Goal: Information Seeking & Learning: Check status

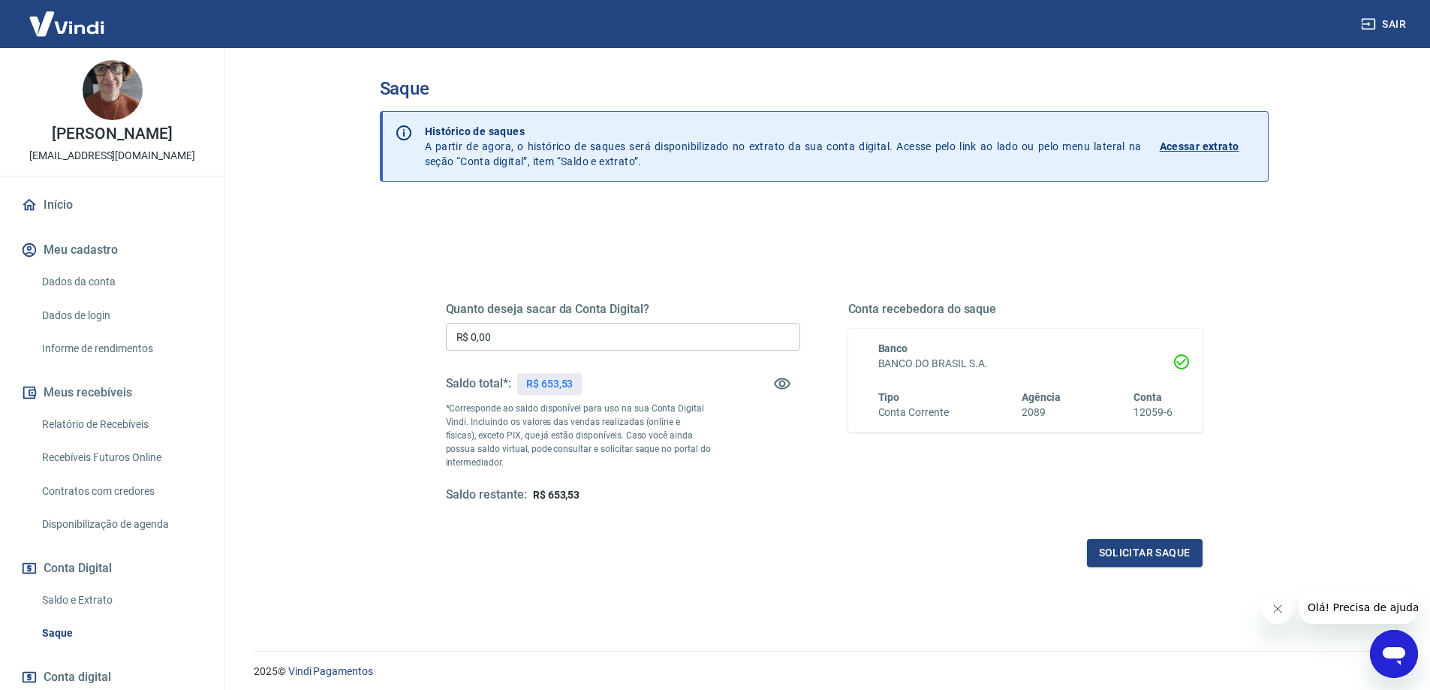
click at [123, 440] on link "Relatório de Recebíveis" at bounding box center [121, 424] width 170 height 31
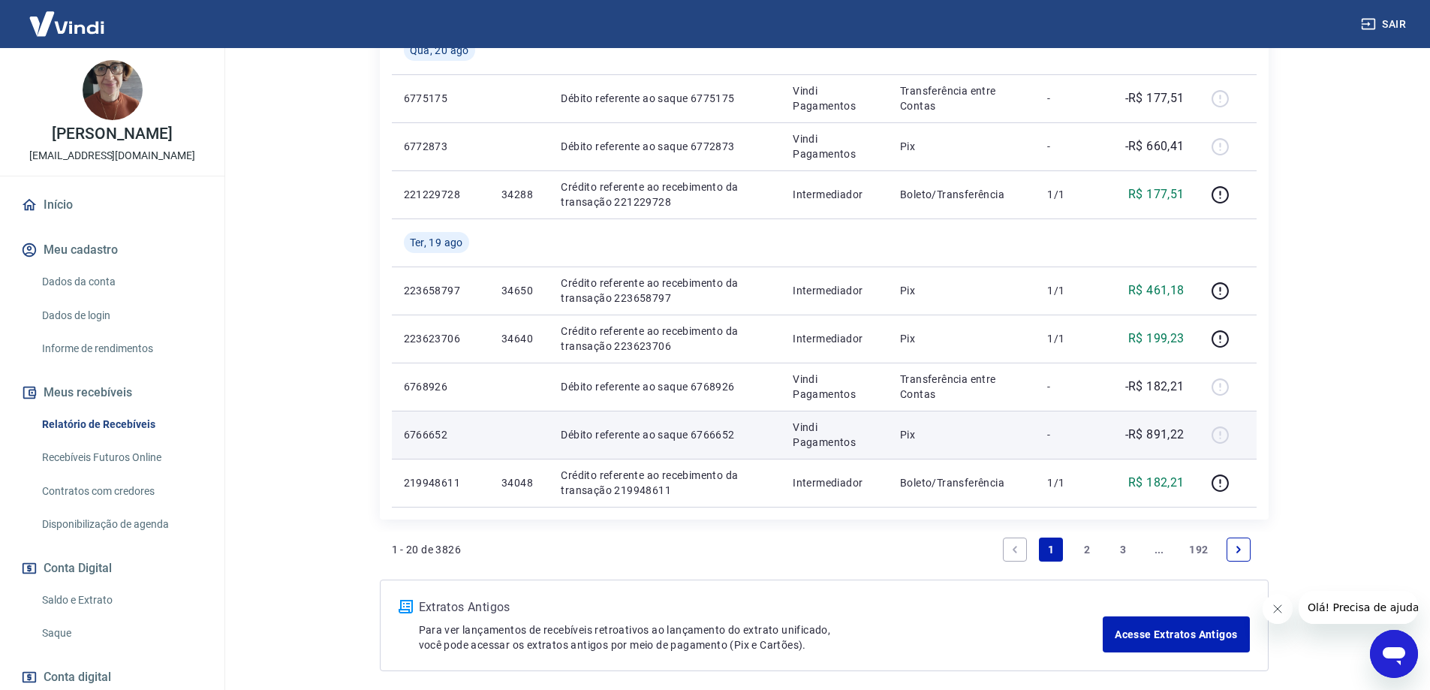
scroll to position [1187, 0]
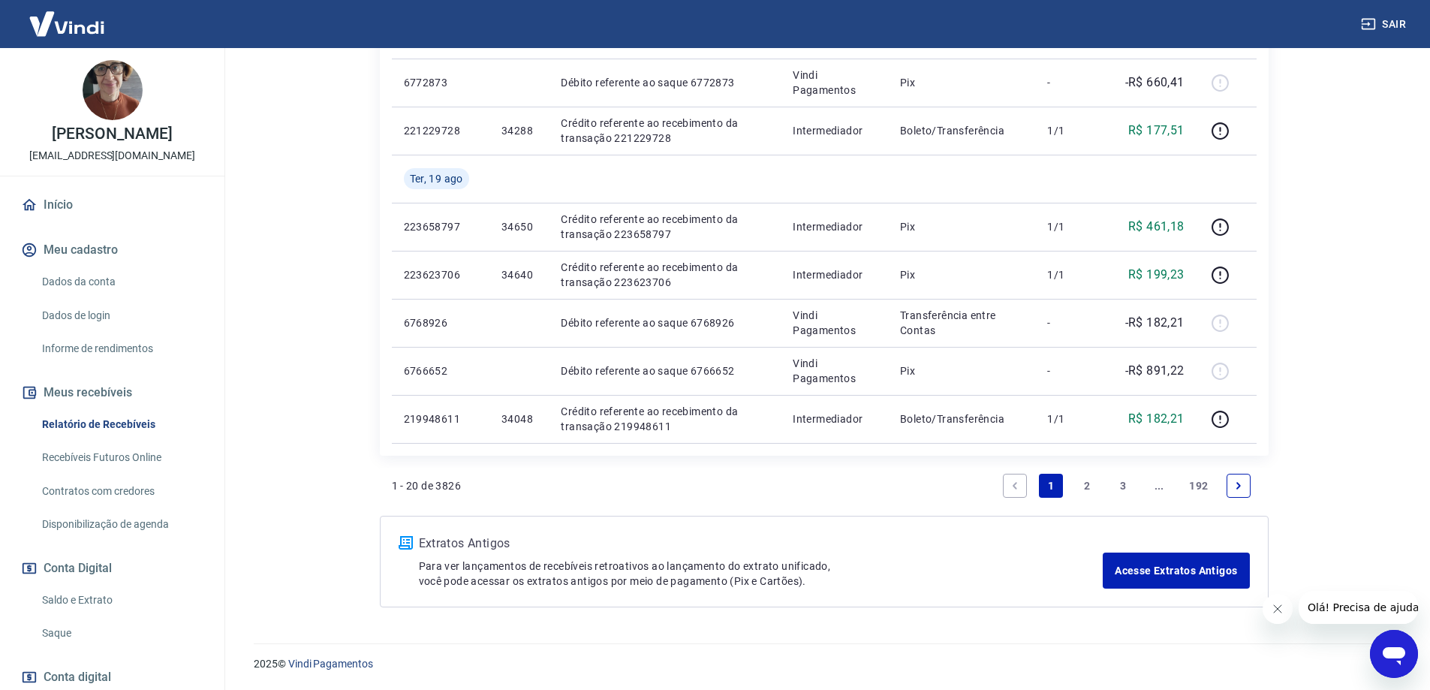
click at [1125, 496] on link "3" at bounding box center [1123, 486] width 24 height 24
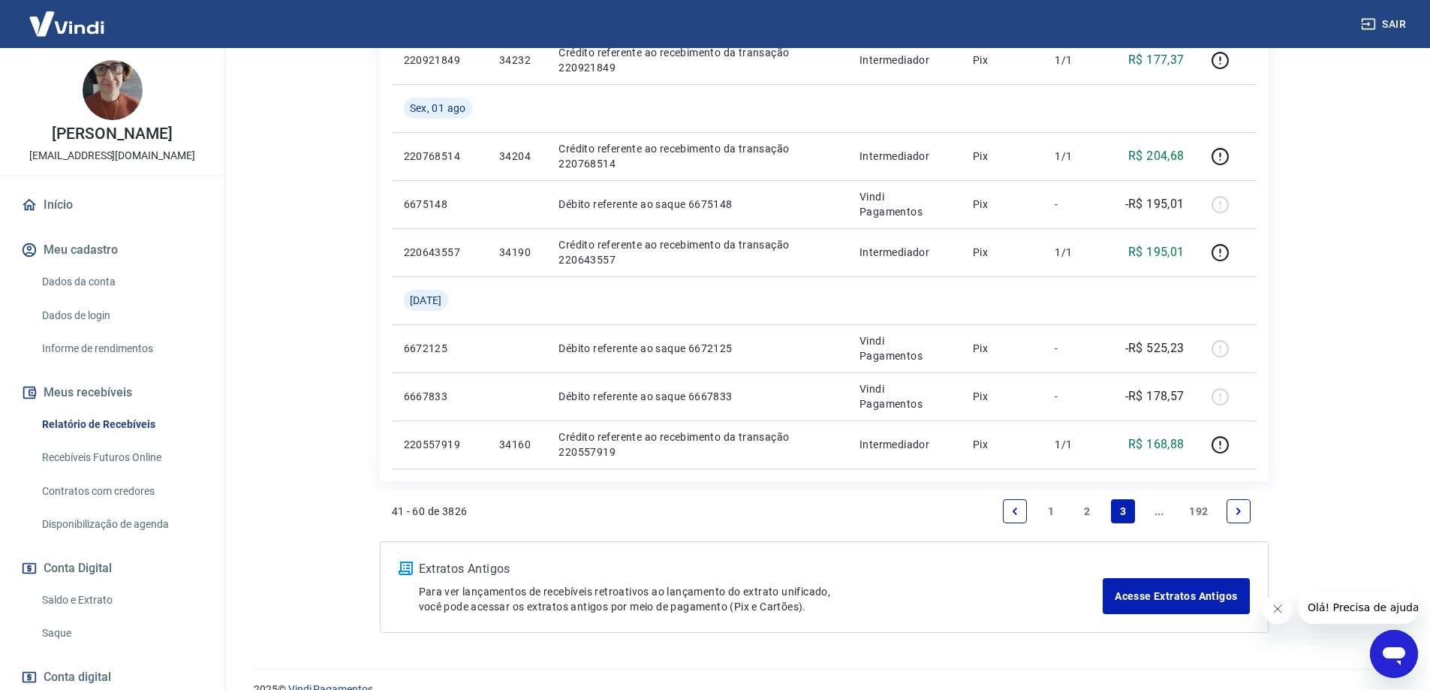
scroll to position [1277, 0]
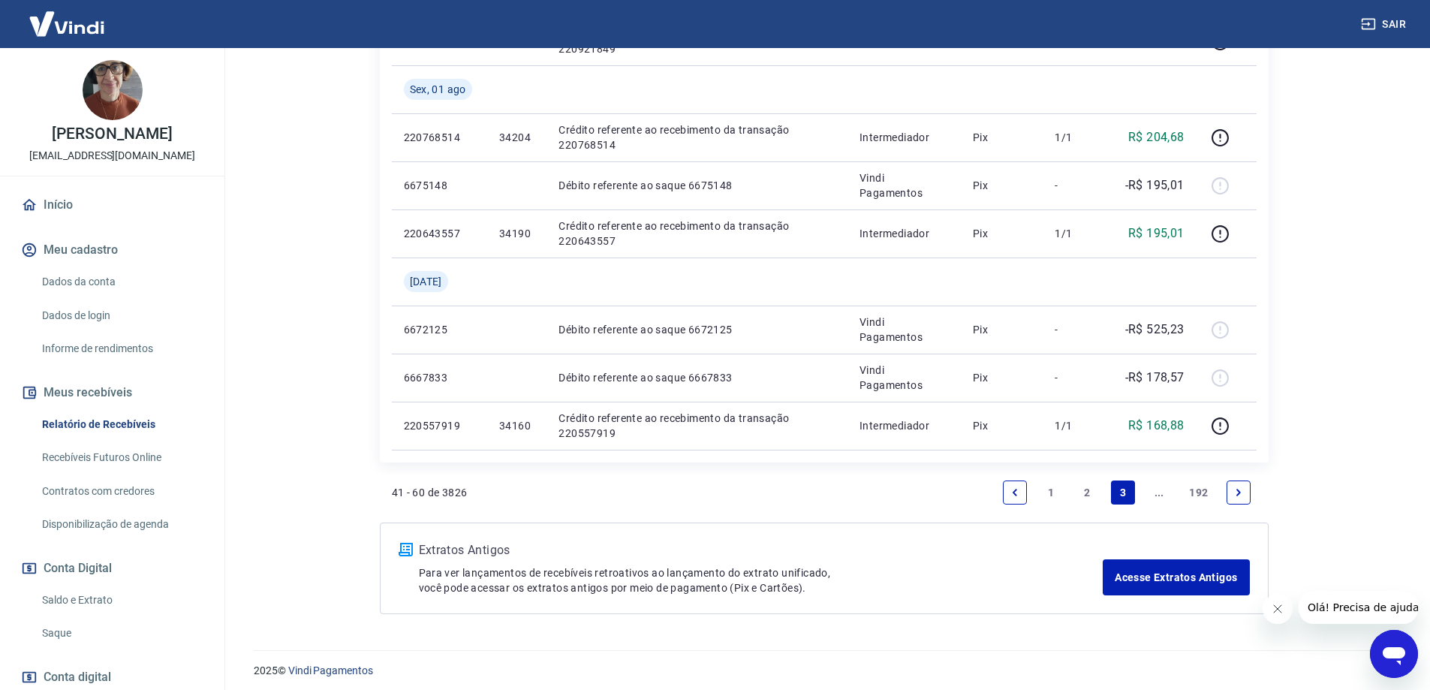
click at [1155, 490] on link "..." at bounding box center [1159, 493] width 24 height 24
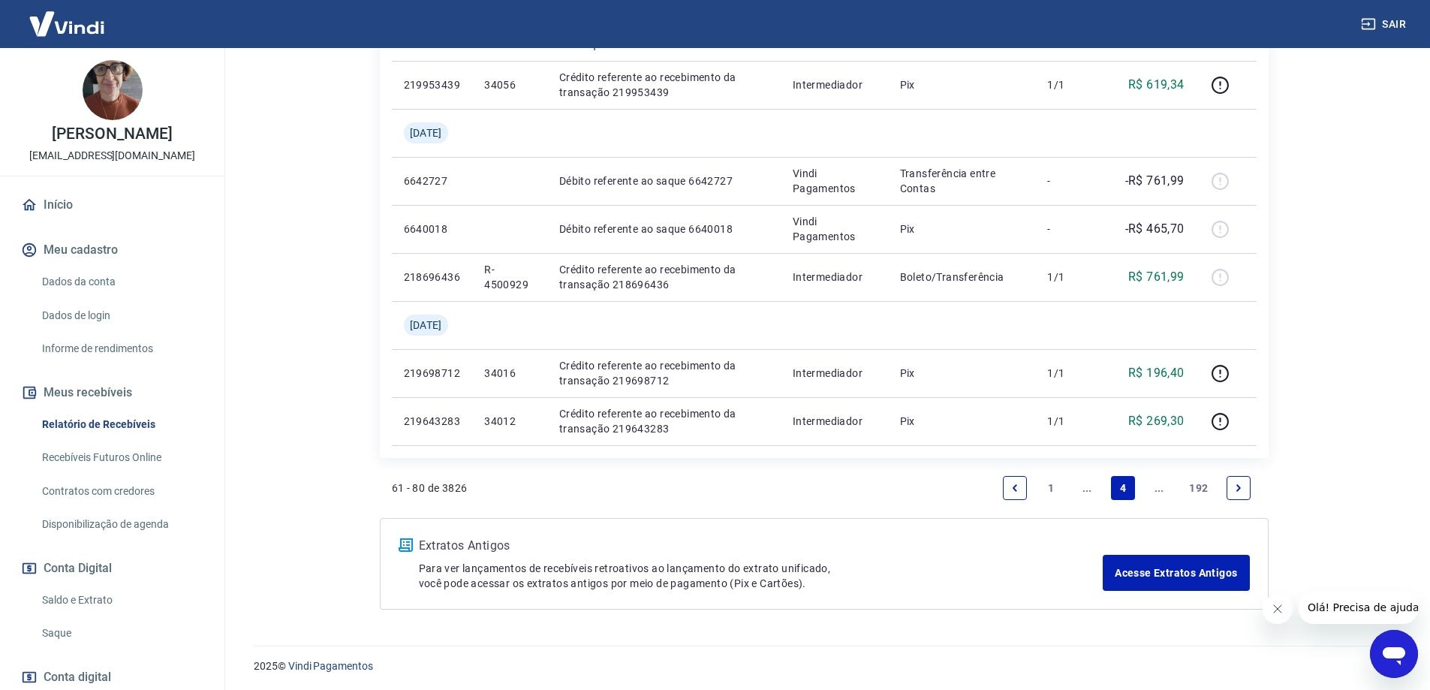
scroll to position [1235, 0]
click at [1162, 484] on link "..." at bounding box center [1159, 486] width 24 height 24
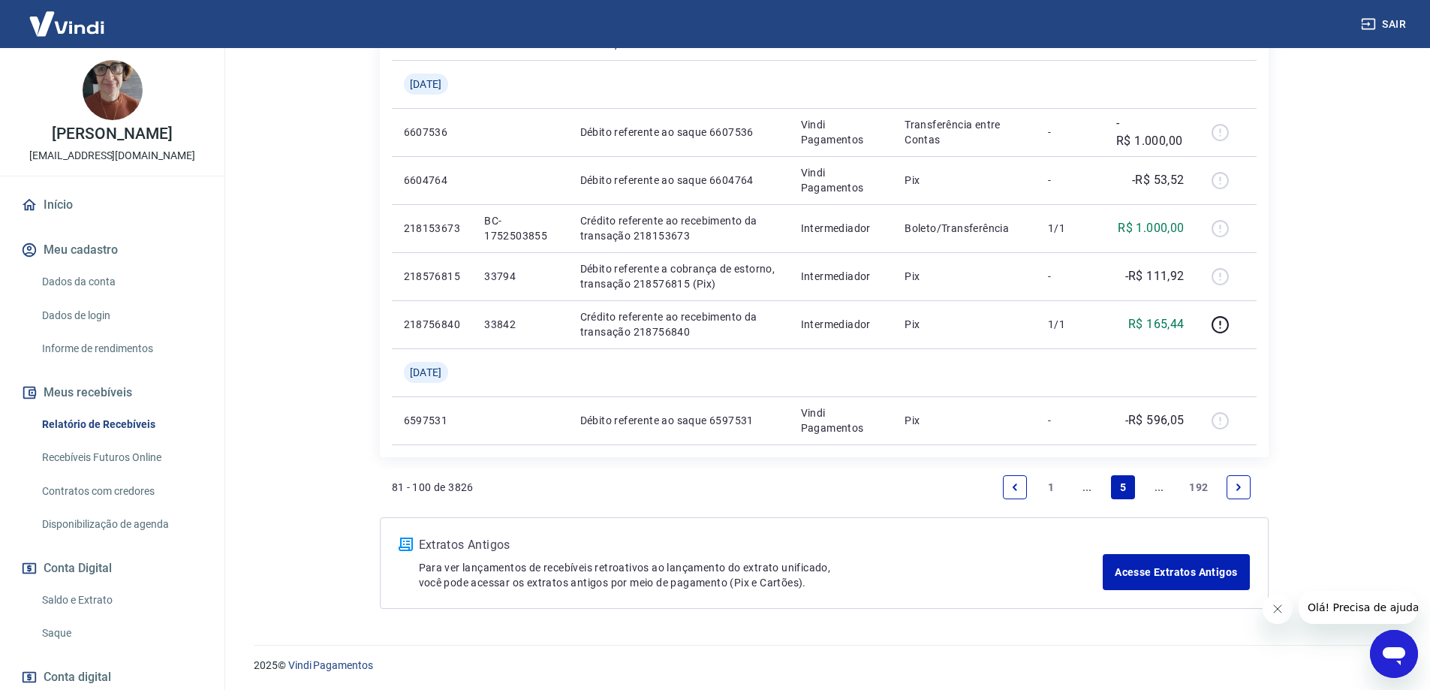
scroll to position [1283, 0]
click at [1159, 490] on link "..." at bounding box center [1159, 486] width 24 height 24
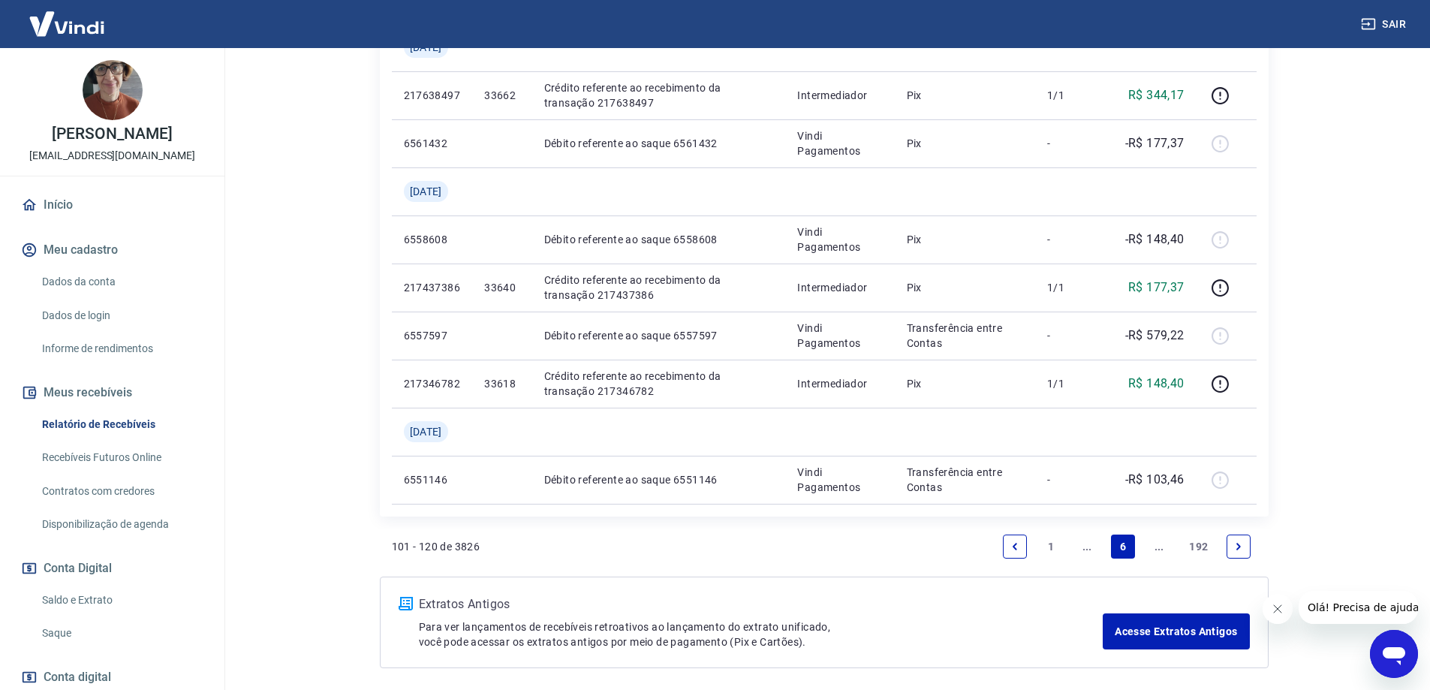
scroll to position [1187, 0]
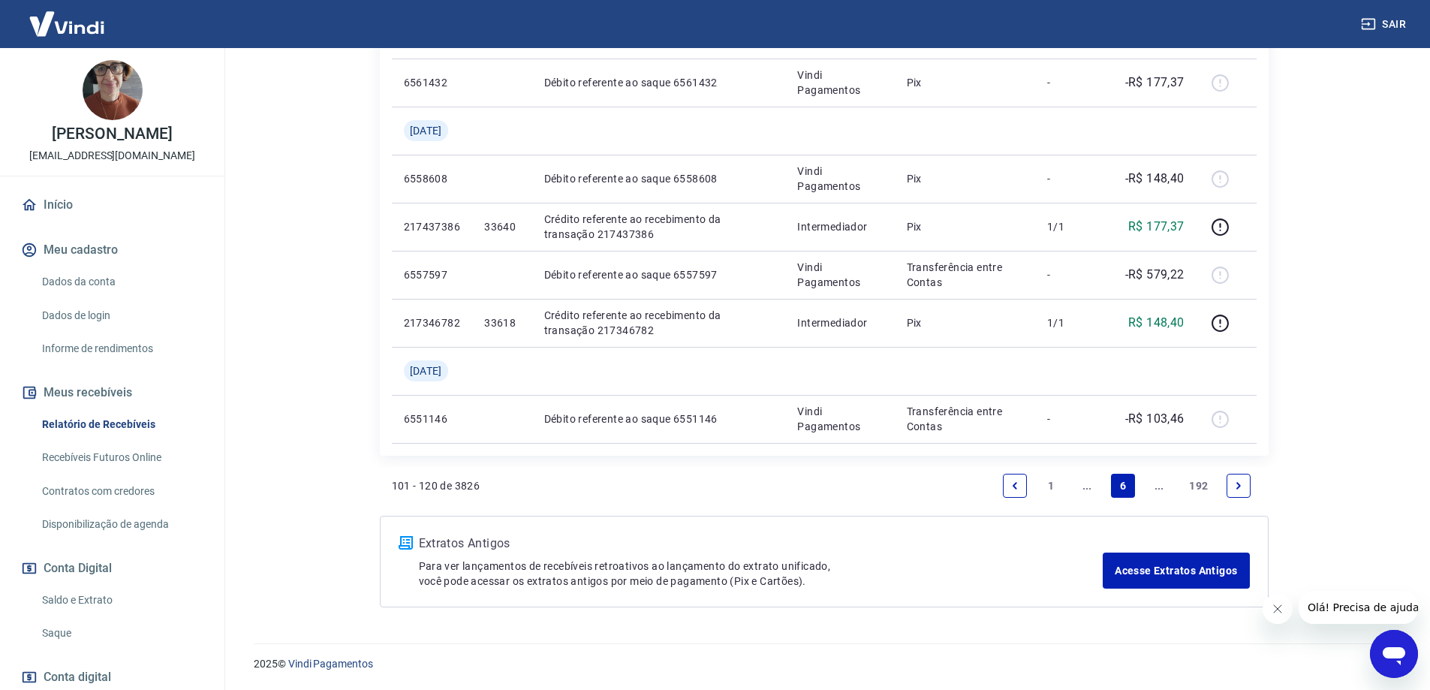
click at [1166, 487] on link "..." at bounding box center [1159, 486] width 24 height 24
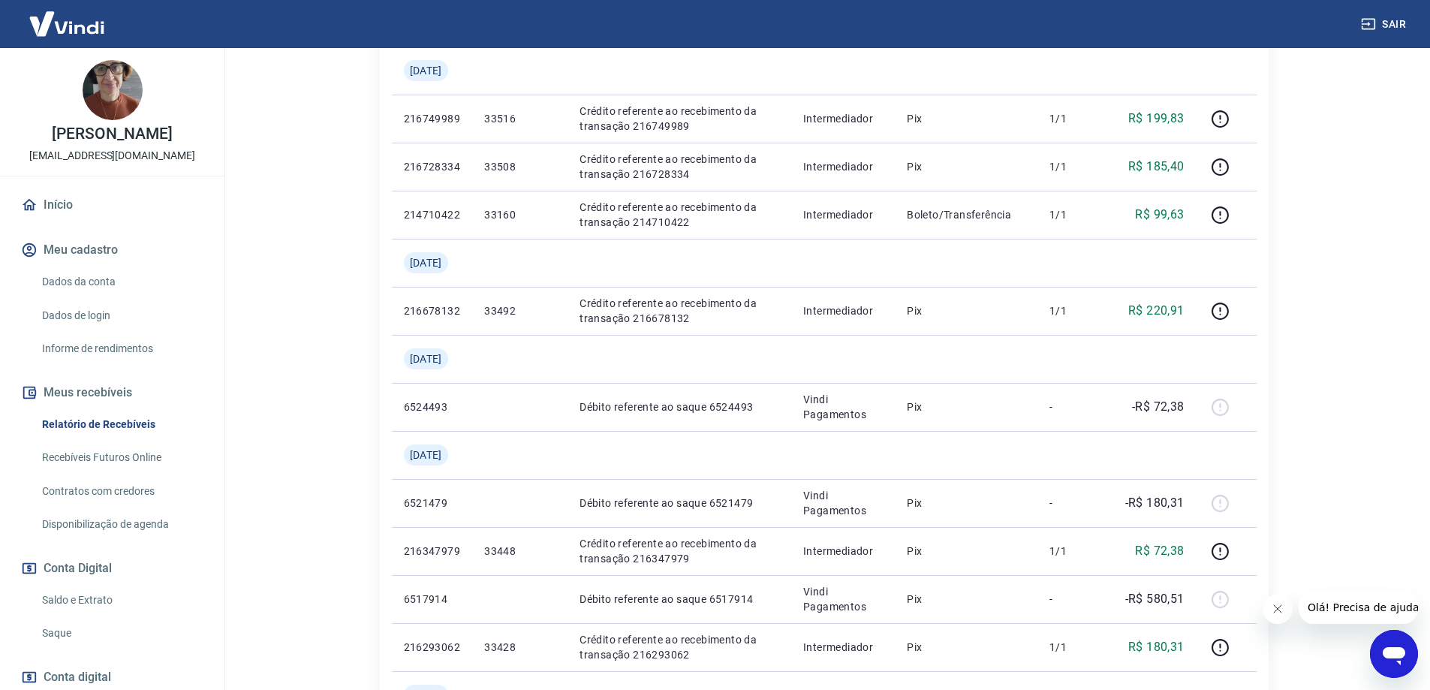
scroll to position [1126, 0]
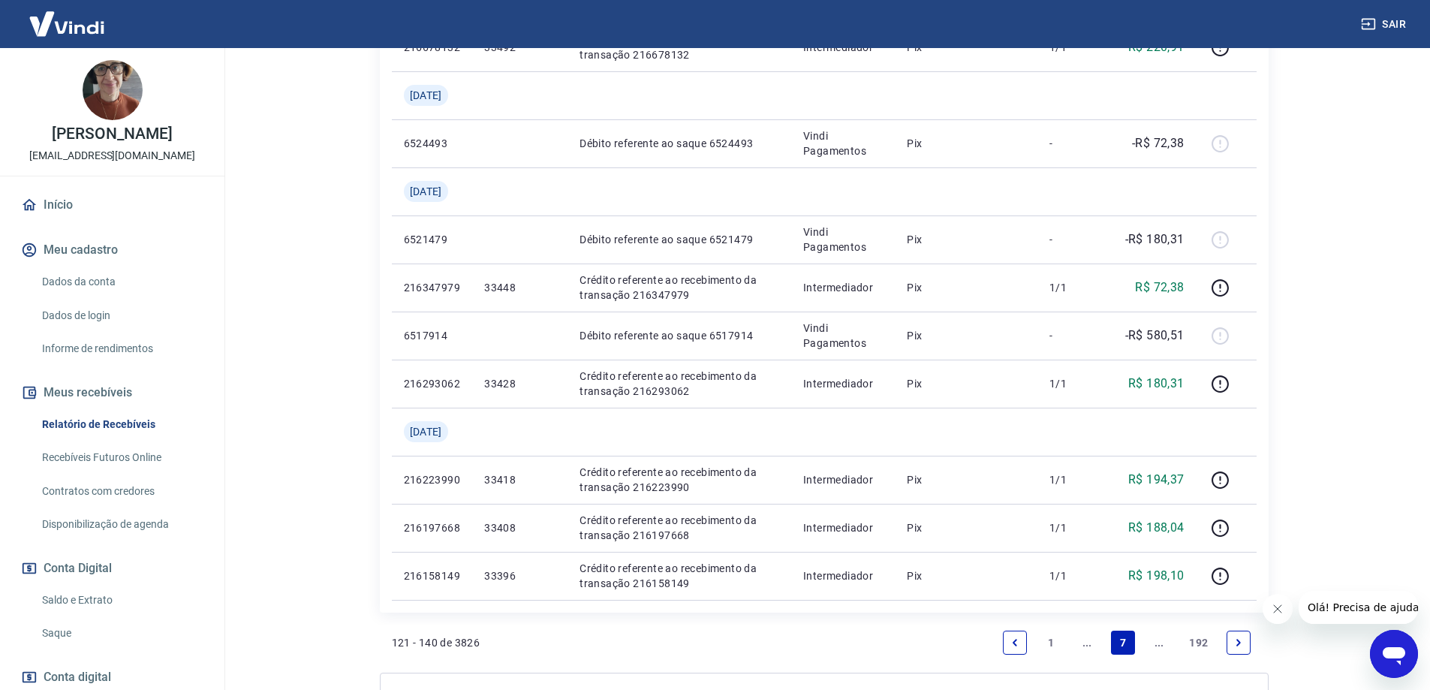
click at [1162, 641] on link "..." at bounding box center [1159, 643] width 24 height 24
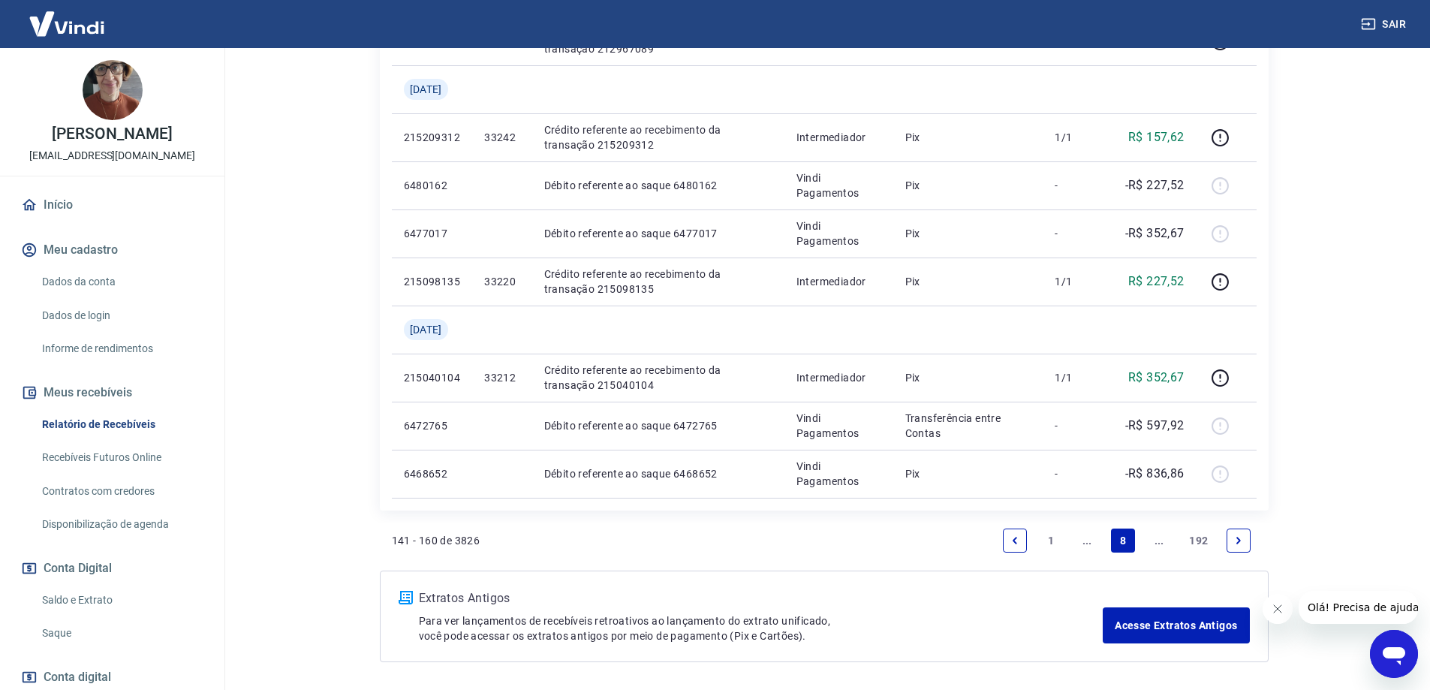
scroll to position [1235, 0]
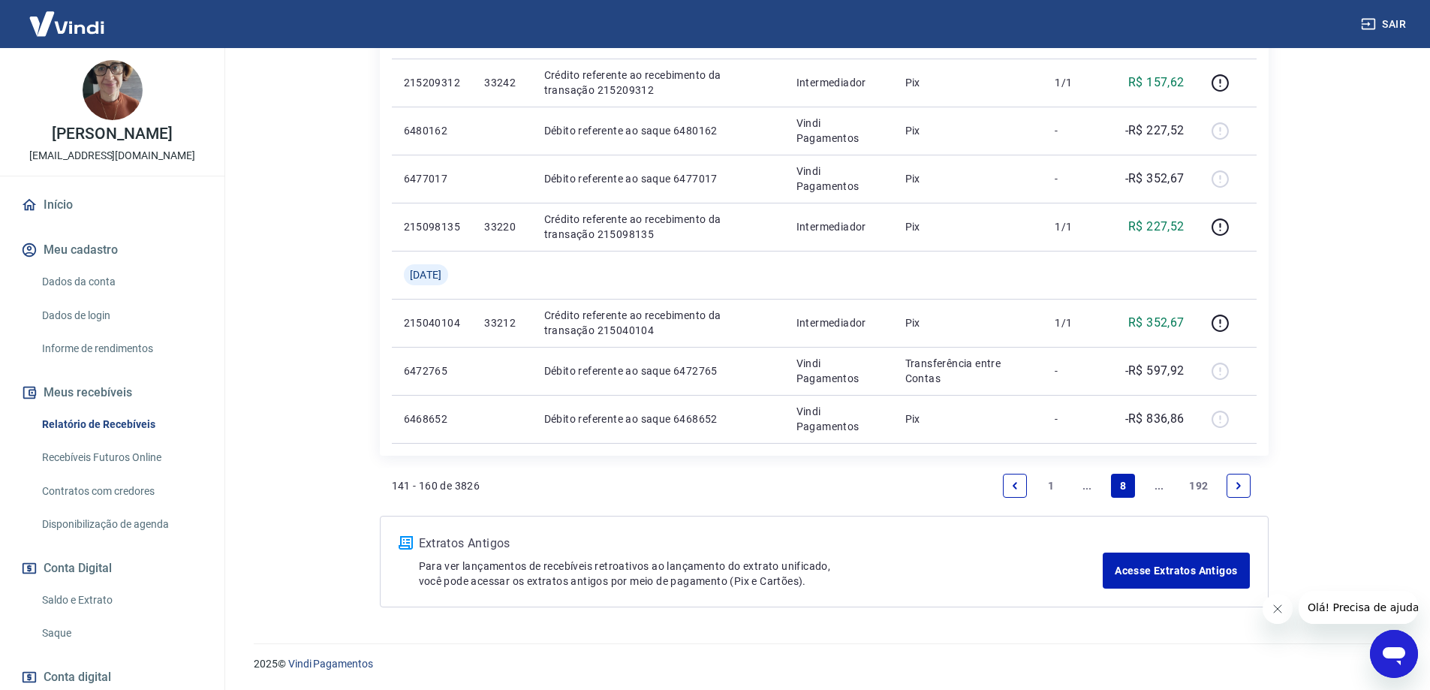
click at [1099, 489] on link "..." at bounding box center [1087, 486] width 24 height 24
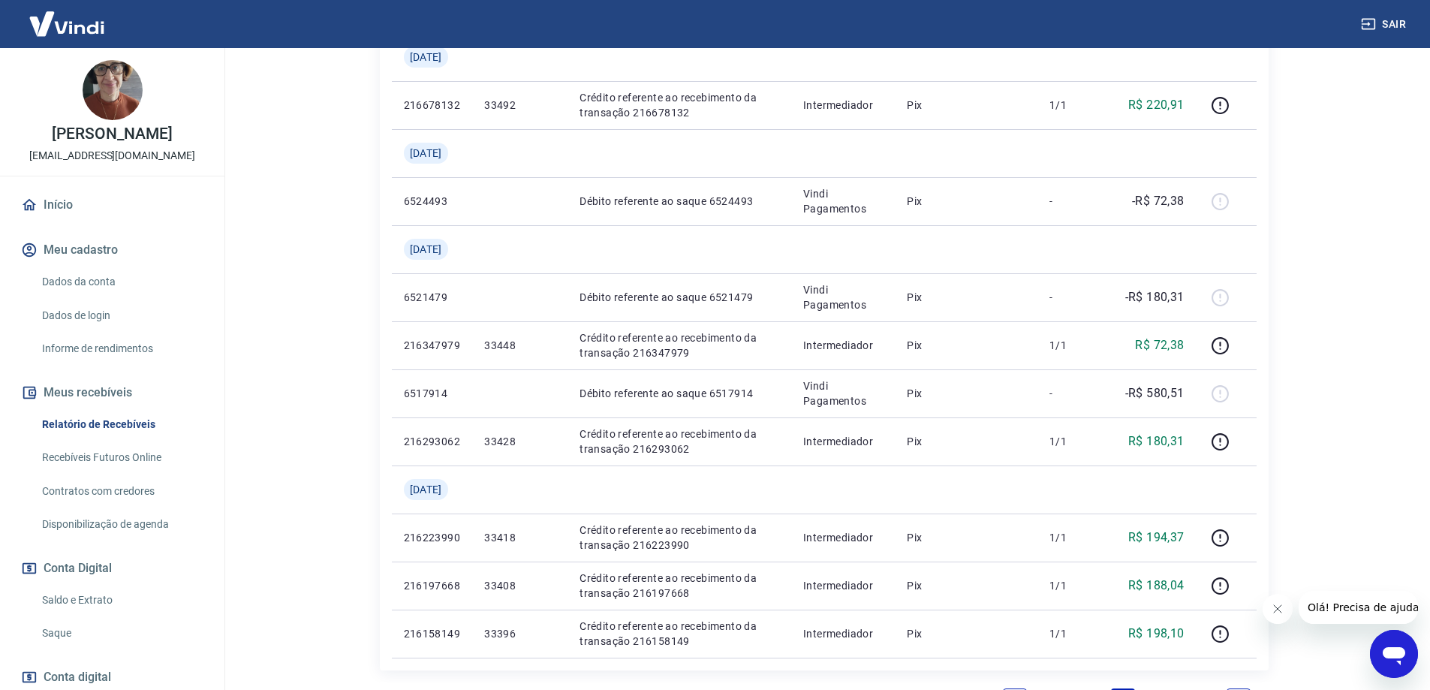
scroll to position [1283, 0]
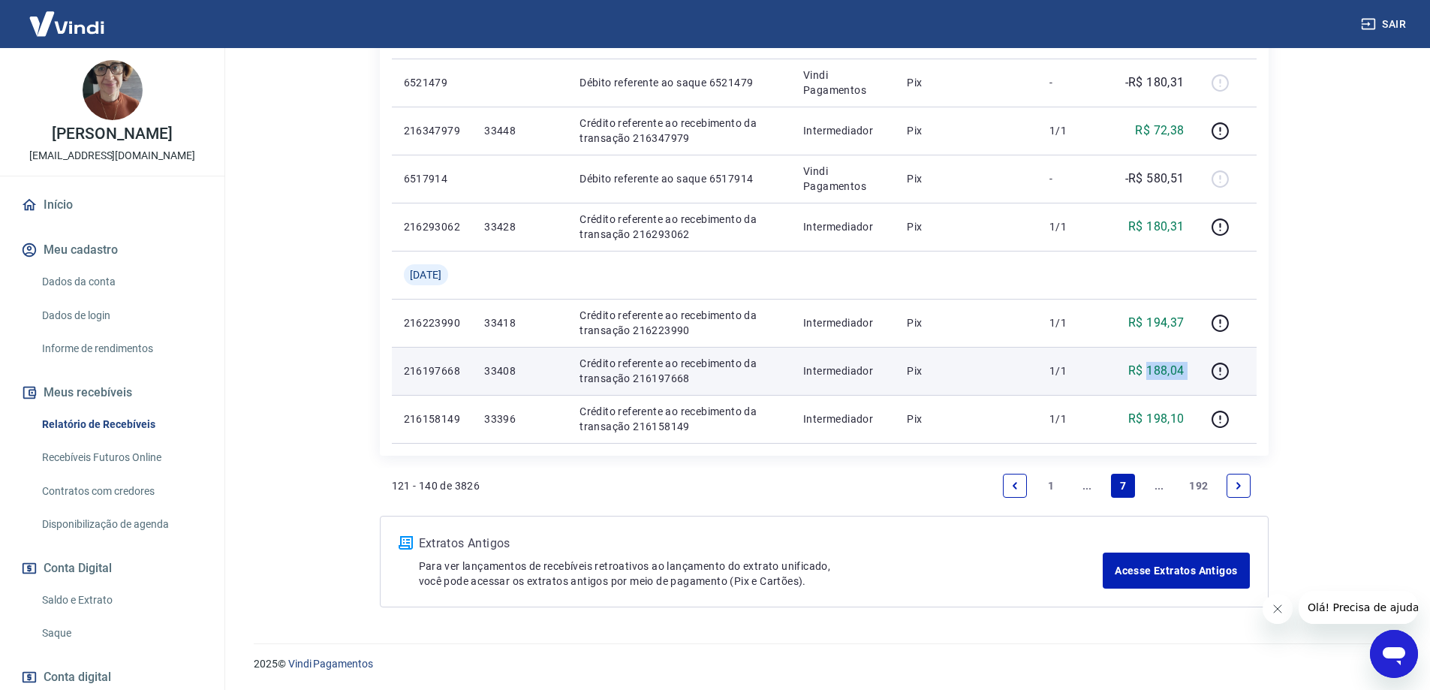
drag, startPoint x: 1148, startPoint y: 369, endPoint x: 1198, endPoint y: 372, distance: 50.4
click at [1198, 372] on tr "216197668 33408 Crédito referente ao recebimento da transação 216197668 Interme…" at bounding box center [824, 371] width 865 height 48
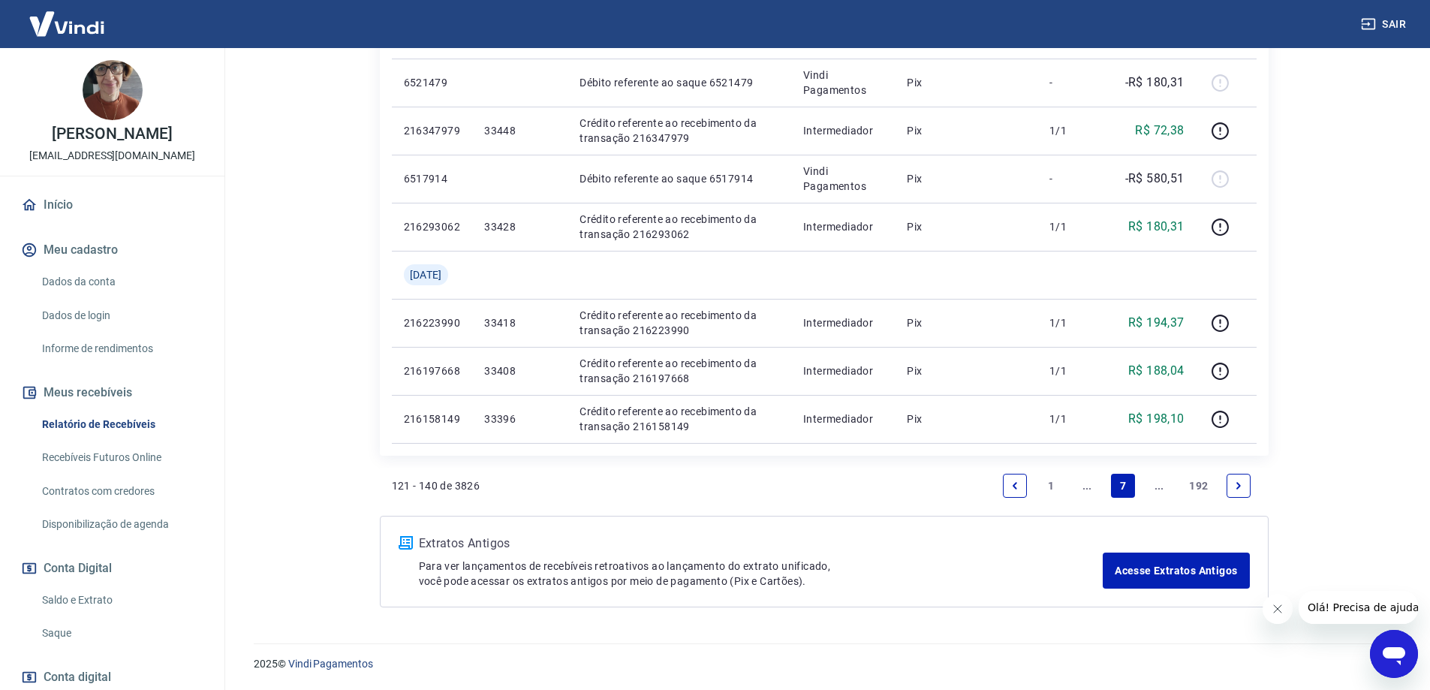
click at [1160, 485] on link "..." at bounding box center [1159, 486] width 24 height 24
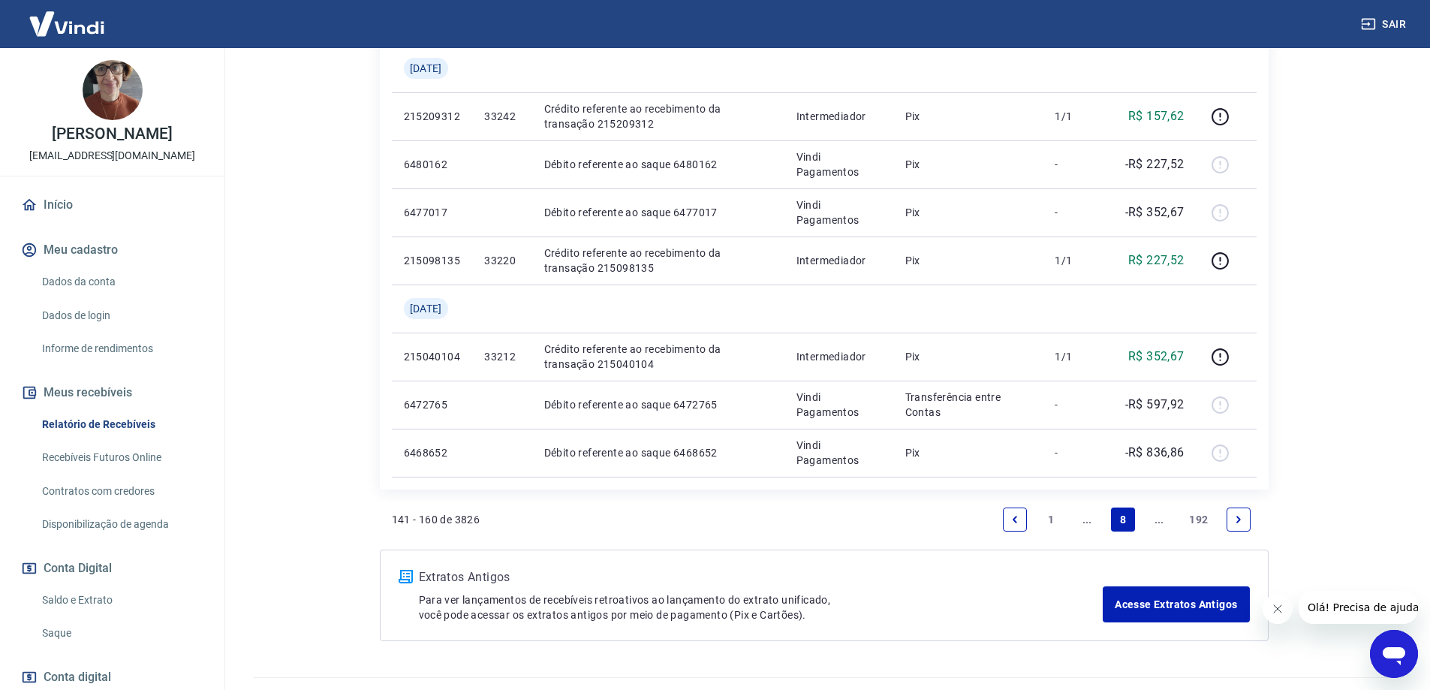
scroll to position [1235, 0]
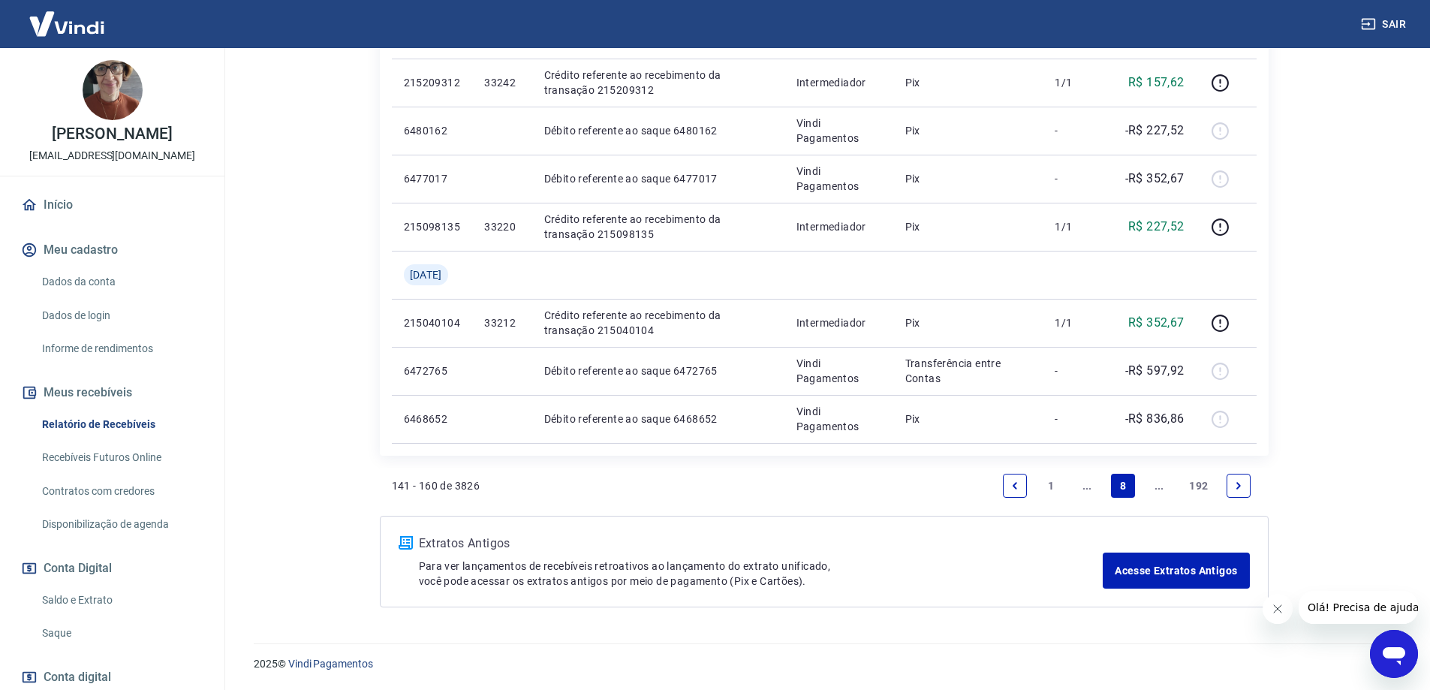
click at [1098, 491] on link "..." at bounding box center [1087, 486] width 24 height 24
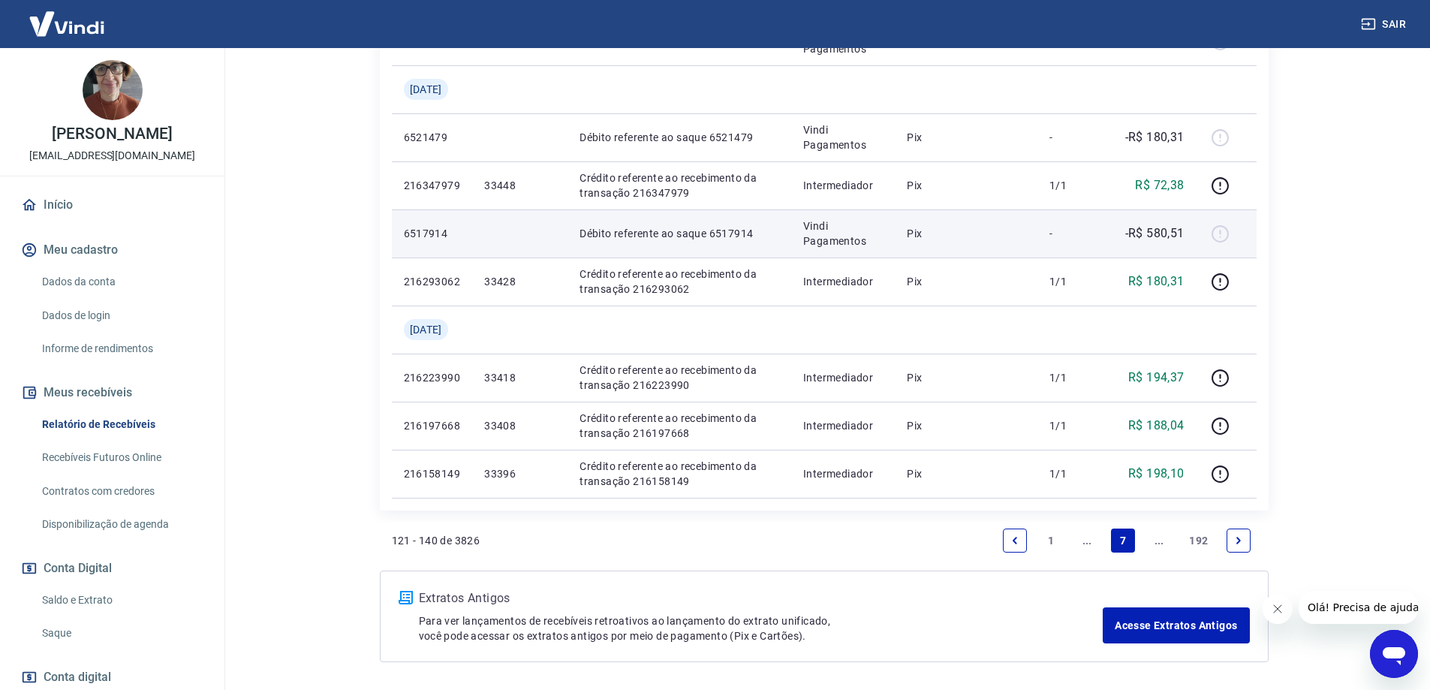
scroll to position [1208, 0]
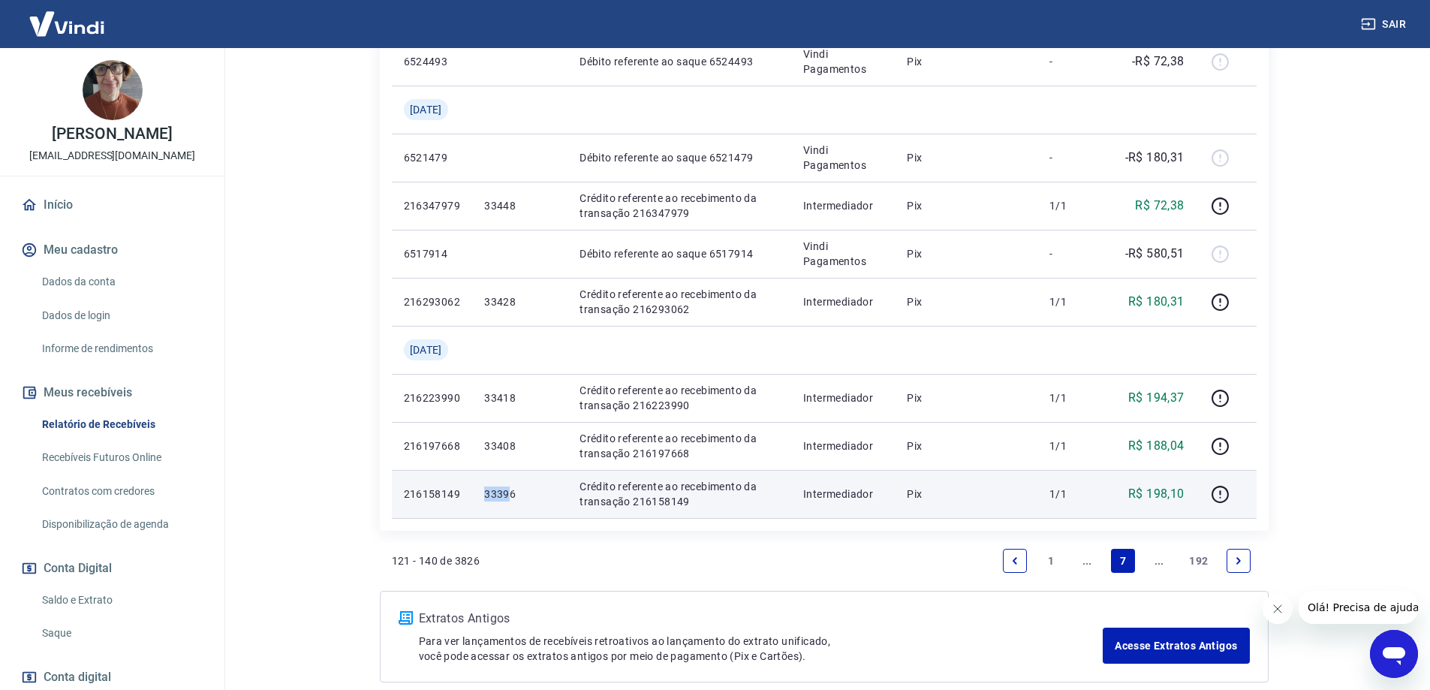
drag, startPoint x: 487, startPoint y: 488, endPoint x: 522, endPoint y: 496, distance: 36.1
click at [522, 496] on td "33396" at bounding box center [519, 494] width 95 height 48
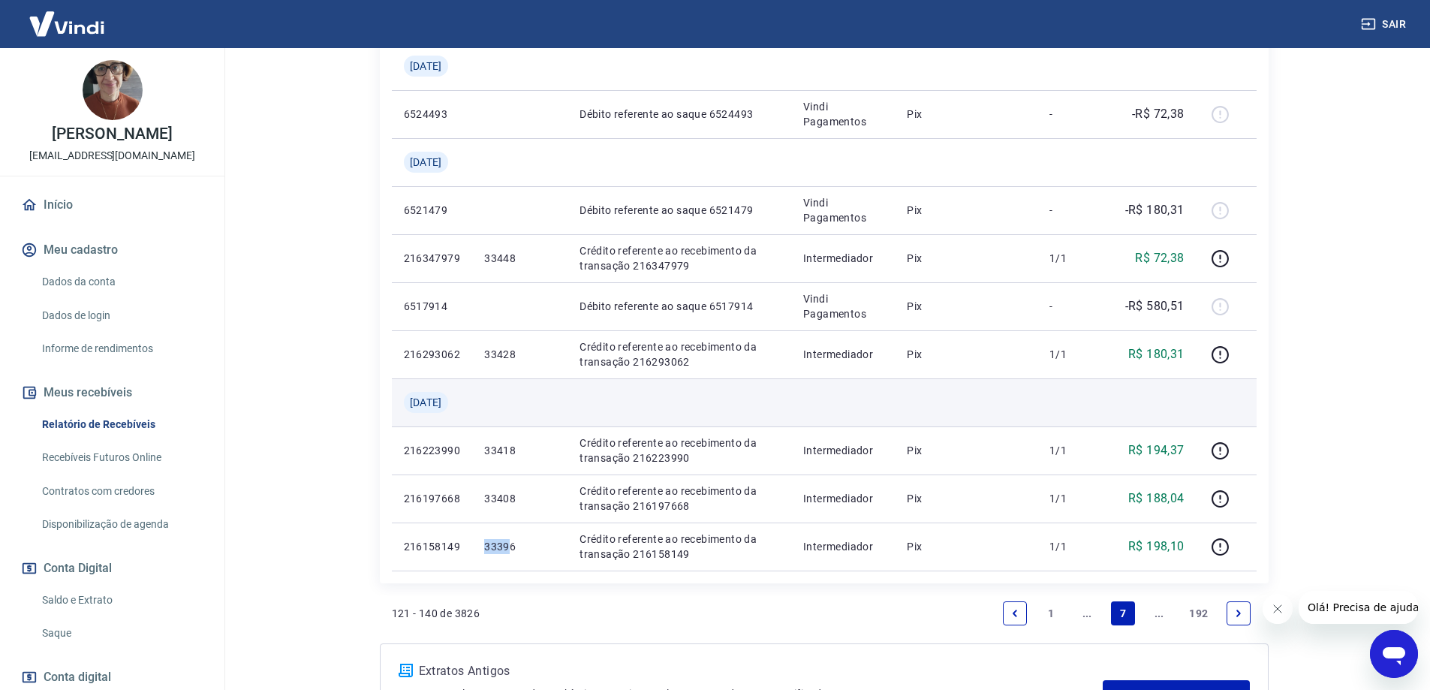
scroll to position [1133, 0]
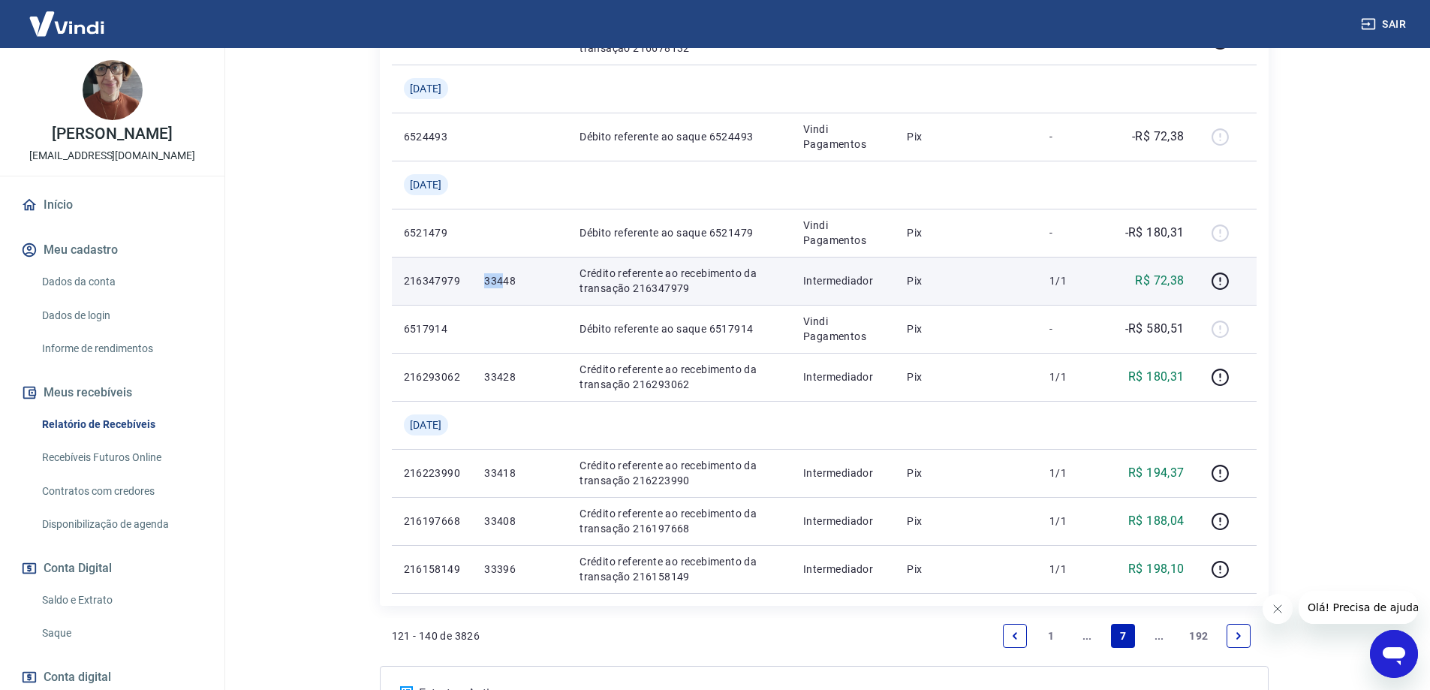
drag, startPoint x: 494, startPoint y: 286, endPoint x: 524, endPoint y: 284, distance: 30.1
click at [523, 284] on td "33448" at bounding box center [519, 281] width 95 height 48
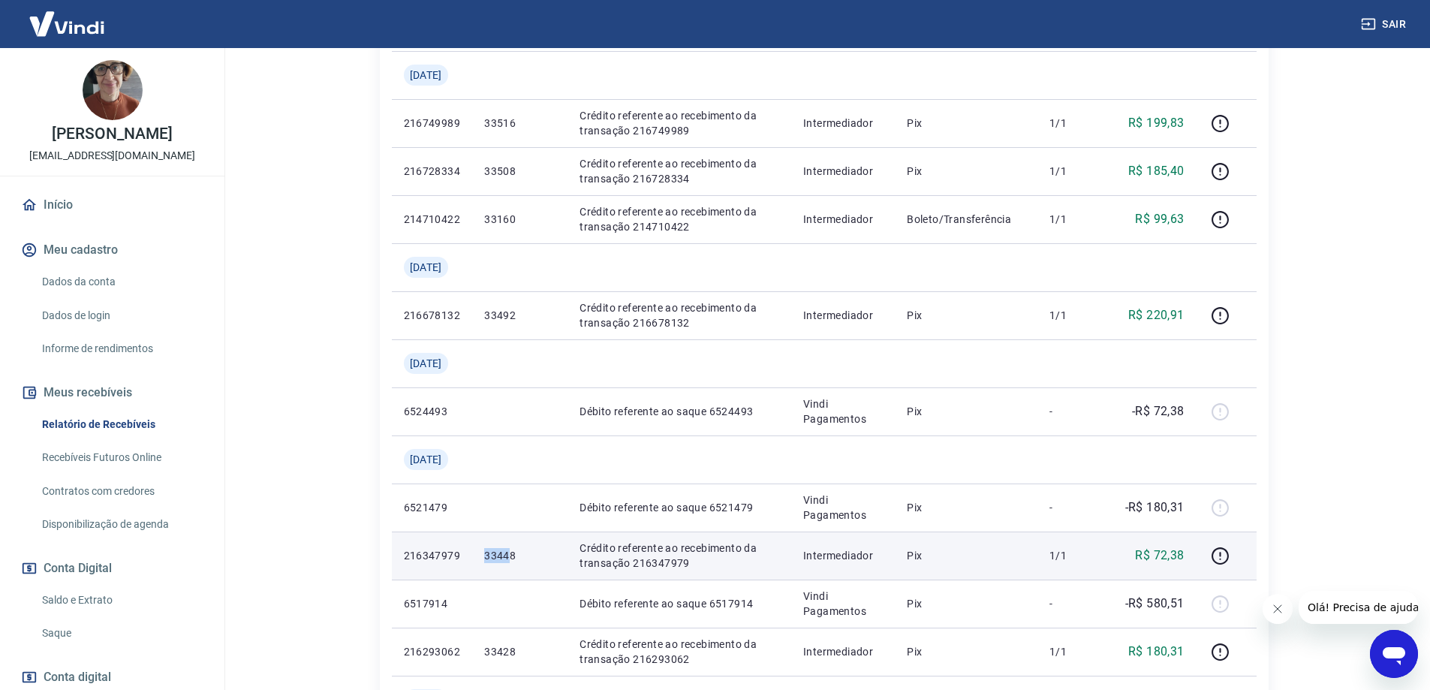
scroll to position [833, 0]
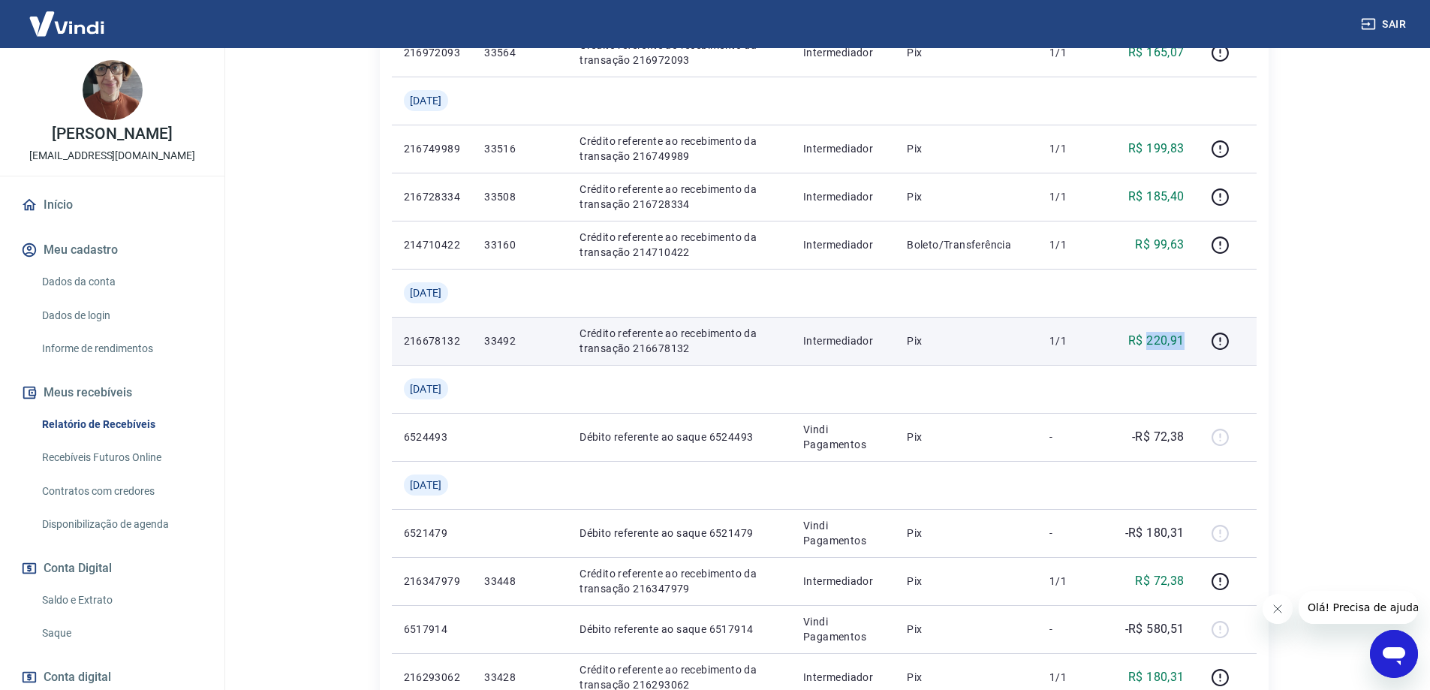
drag, startPoint x: 1147, startPoint y: 336, endPoint x: 1183, endPoint y: 343, distance: 35.9
click at [1188, 339] on td "R$ 220,91" at bounding box center [1151, 341] width 90 height 48
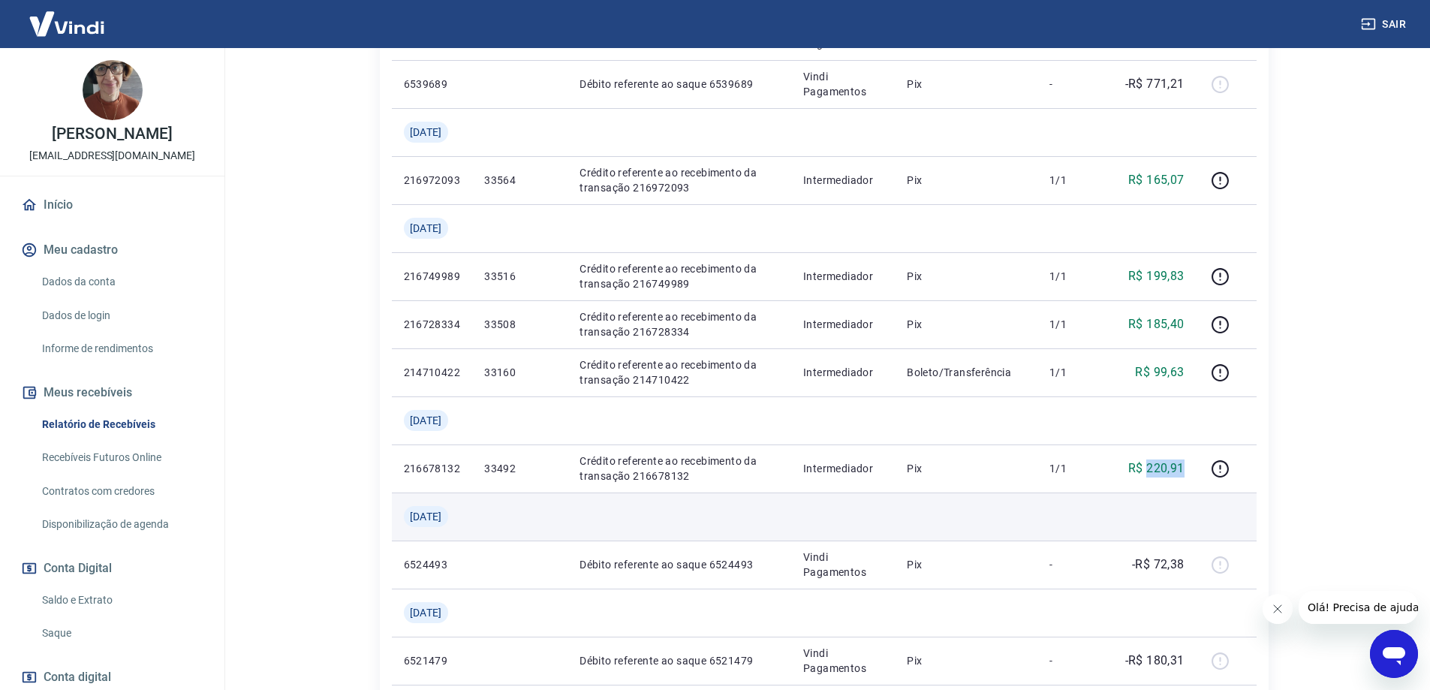
scroll to position [683, 0]
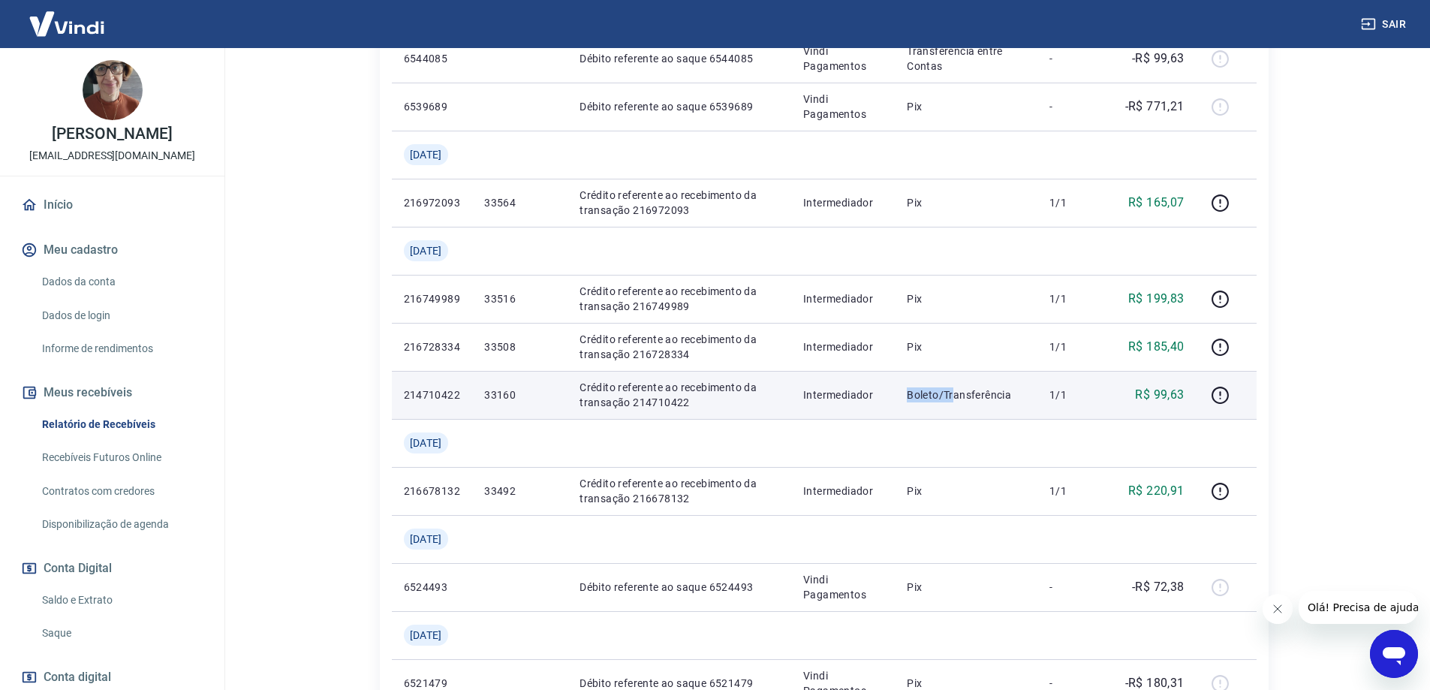
drag, startPoint x: 882, startPoint y: 395, endPoint x: 954, endPoint y: 395, distance: 72.8
click at [956, 393] on tr "214710422 33160 Crédito referente ao recebimento da transação 214710422 Interme…" at bounding box center [824, 395] width 865 height 48
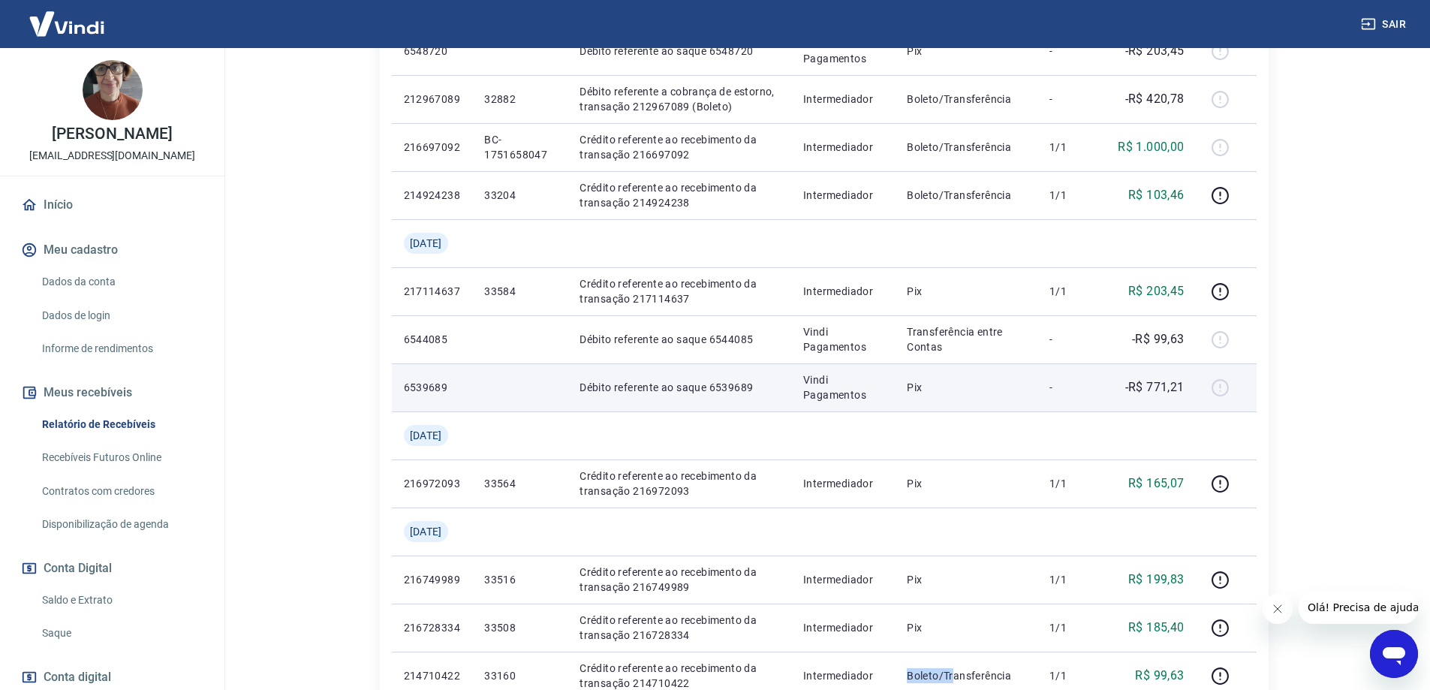
scroll to position [382, 0]
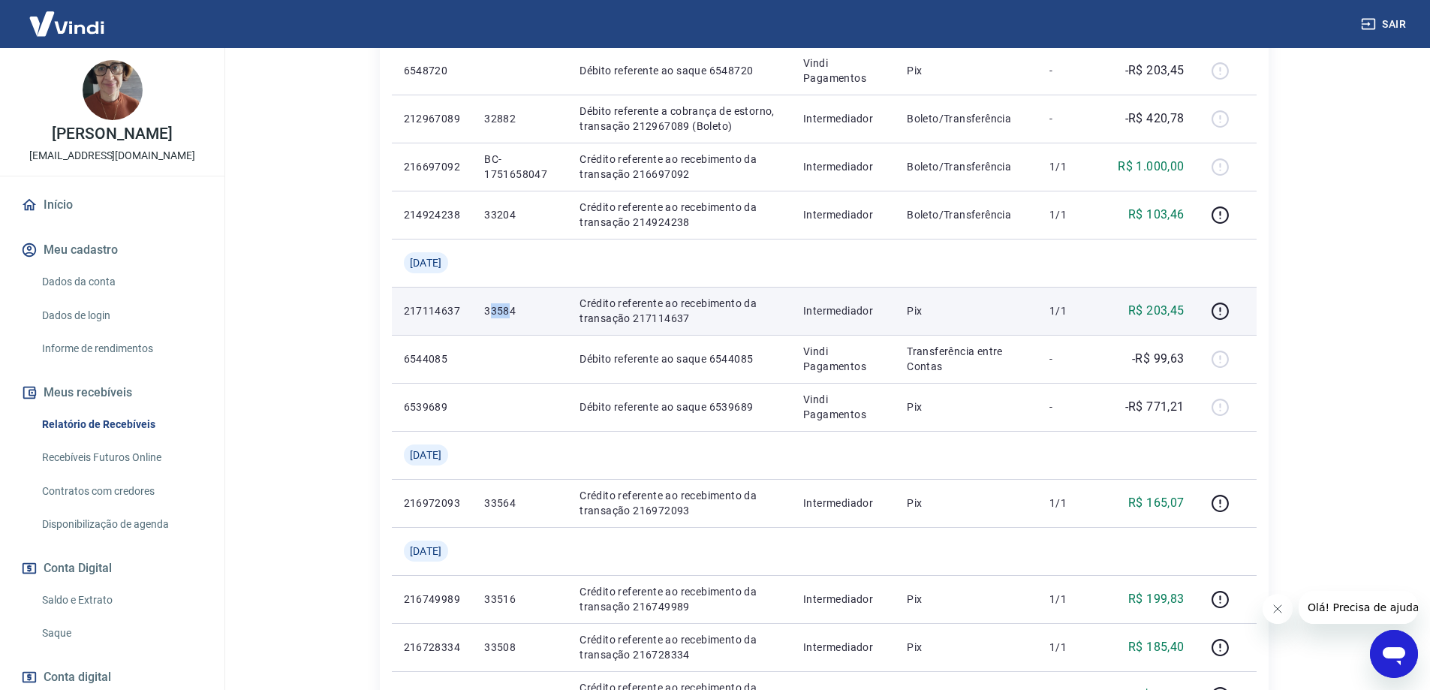
drag, startPoint x: 499, startPoint y: 311, endPoint x: 518, endPoint y: 309, distance: 19.7
click at [518, 309] on p "33584" at bounding box center [519, 310] width 71 height 15
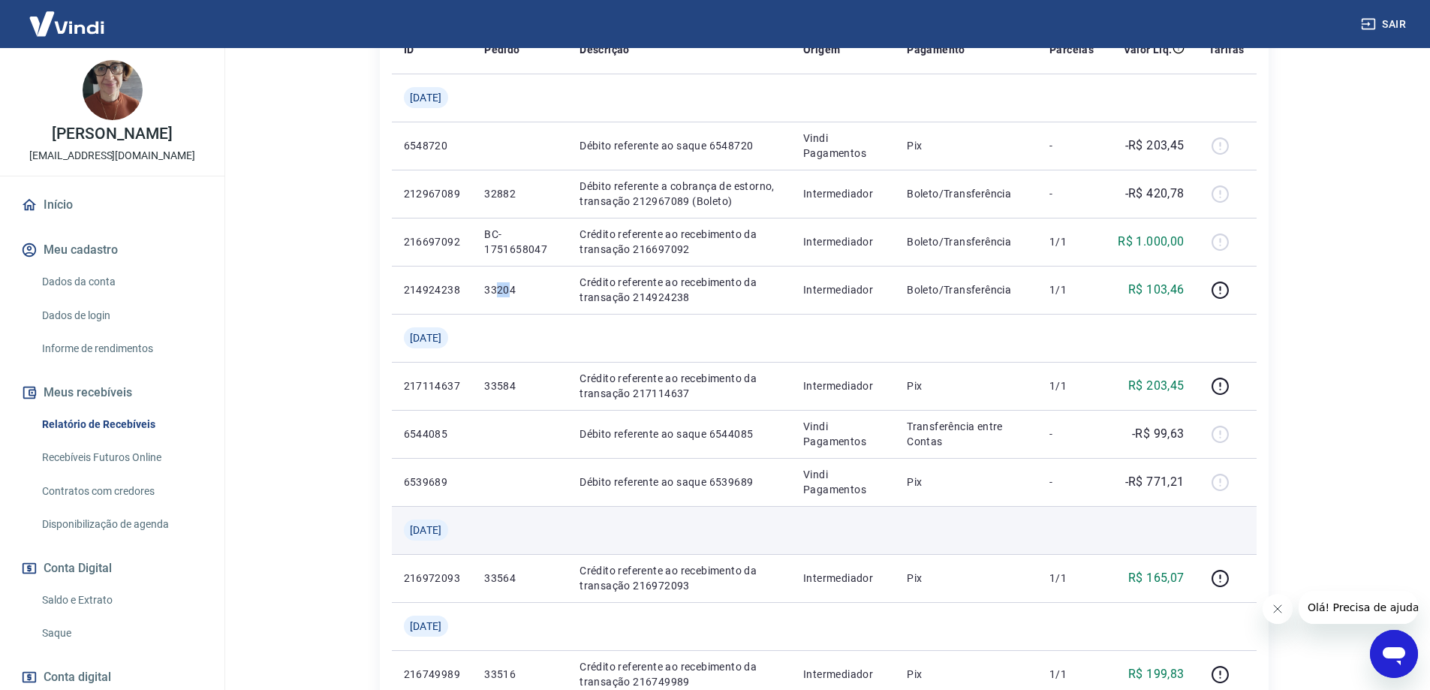
drag, startPoint x: 506, startPoint y: 295, endPoint x: 543, endPoint y: 528, distance: 235.7
click at [521, 295] on p "33204" at bounding box center [519, 289] width 71 height 15
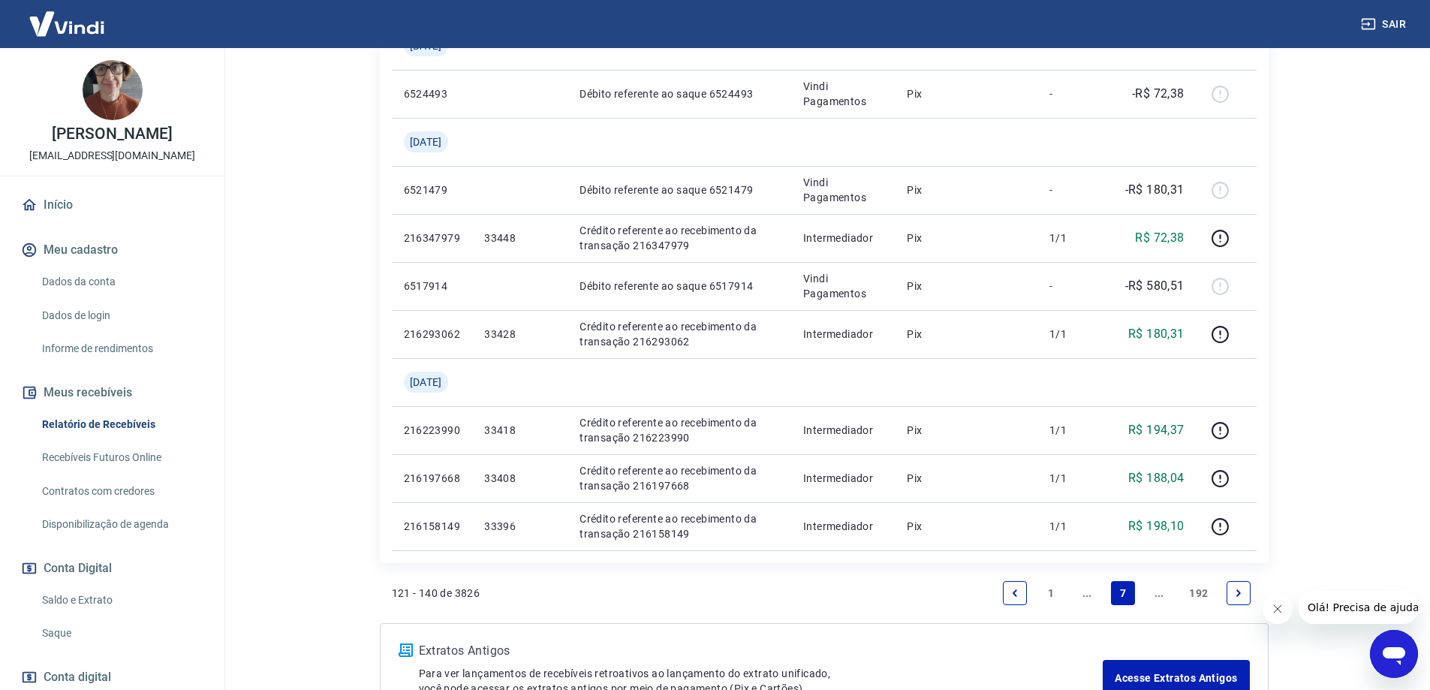
scroll to position [1283, 0]
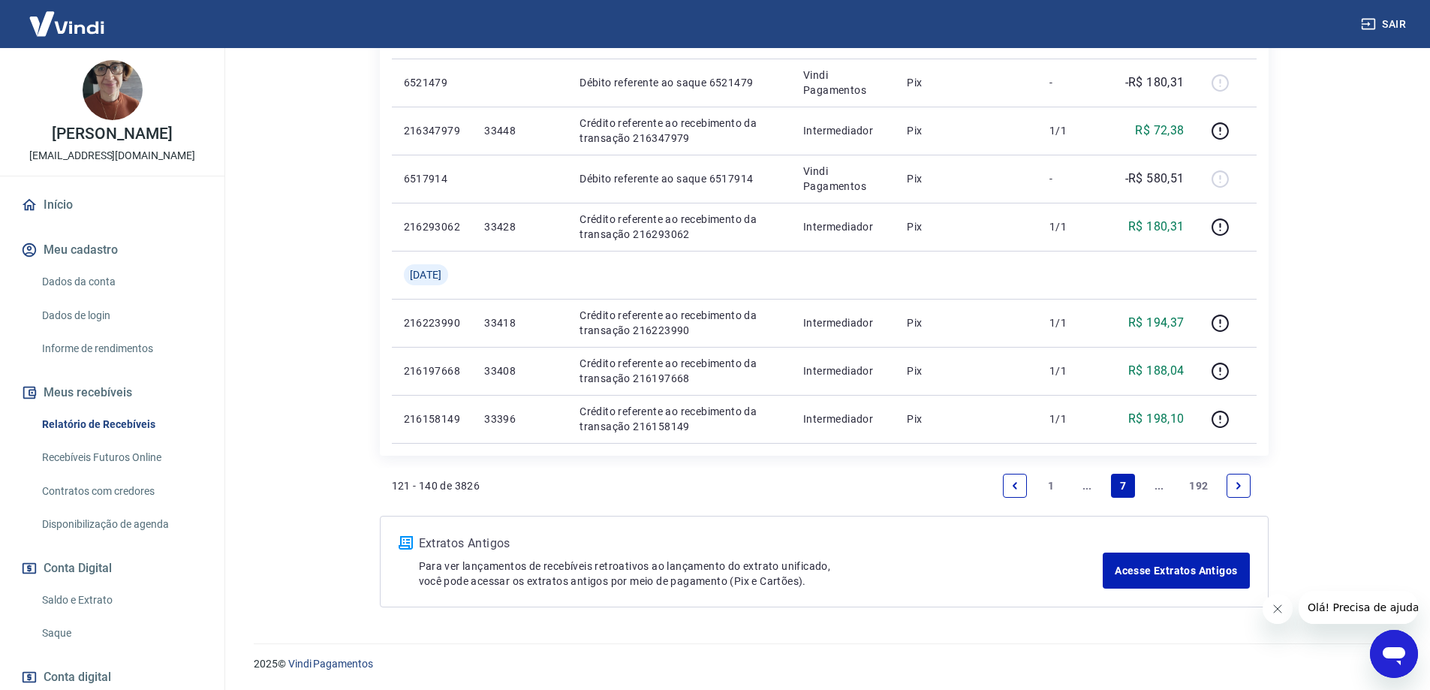
click at [1089, 493] on link "..." at bounding box center [1087, 486] width 24 height 24
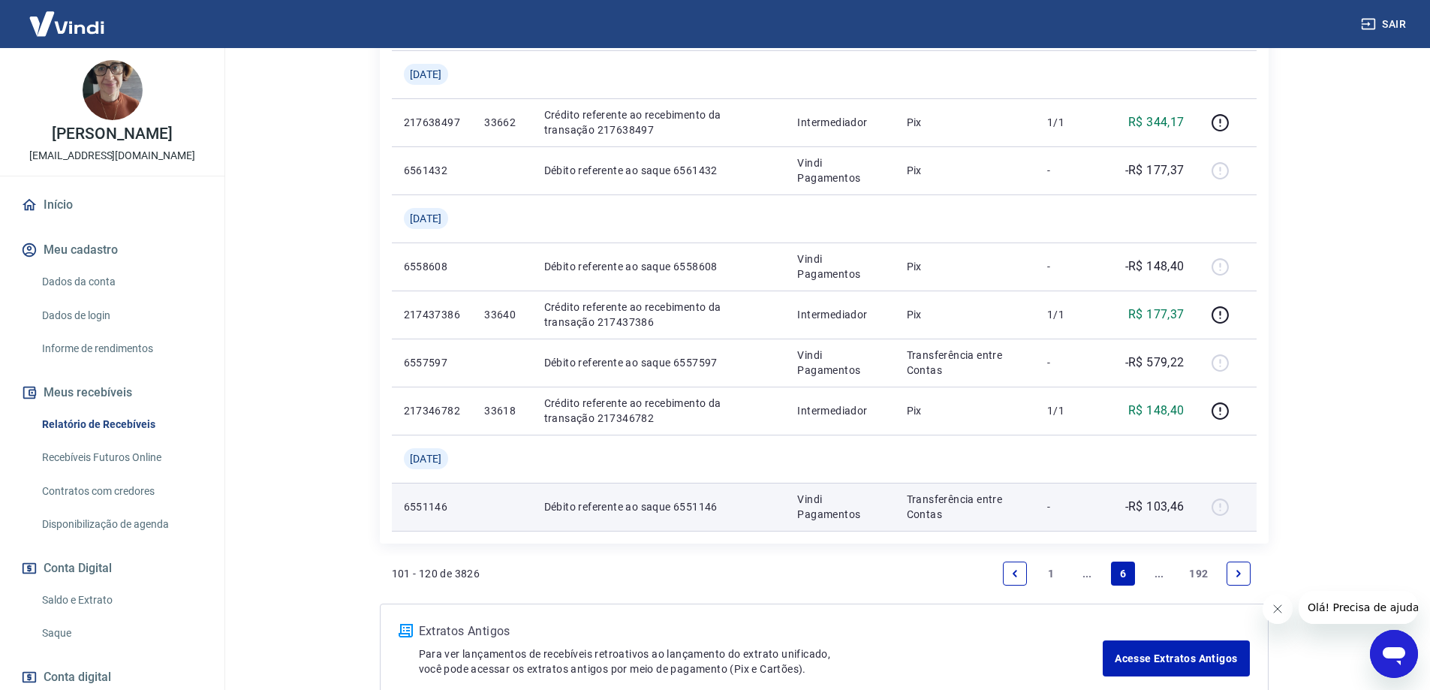
scroll to position [1037, 0]
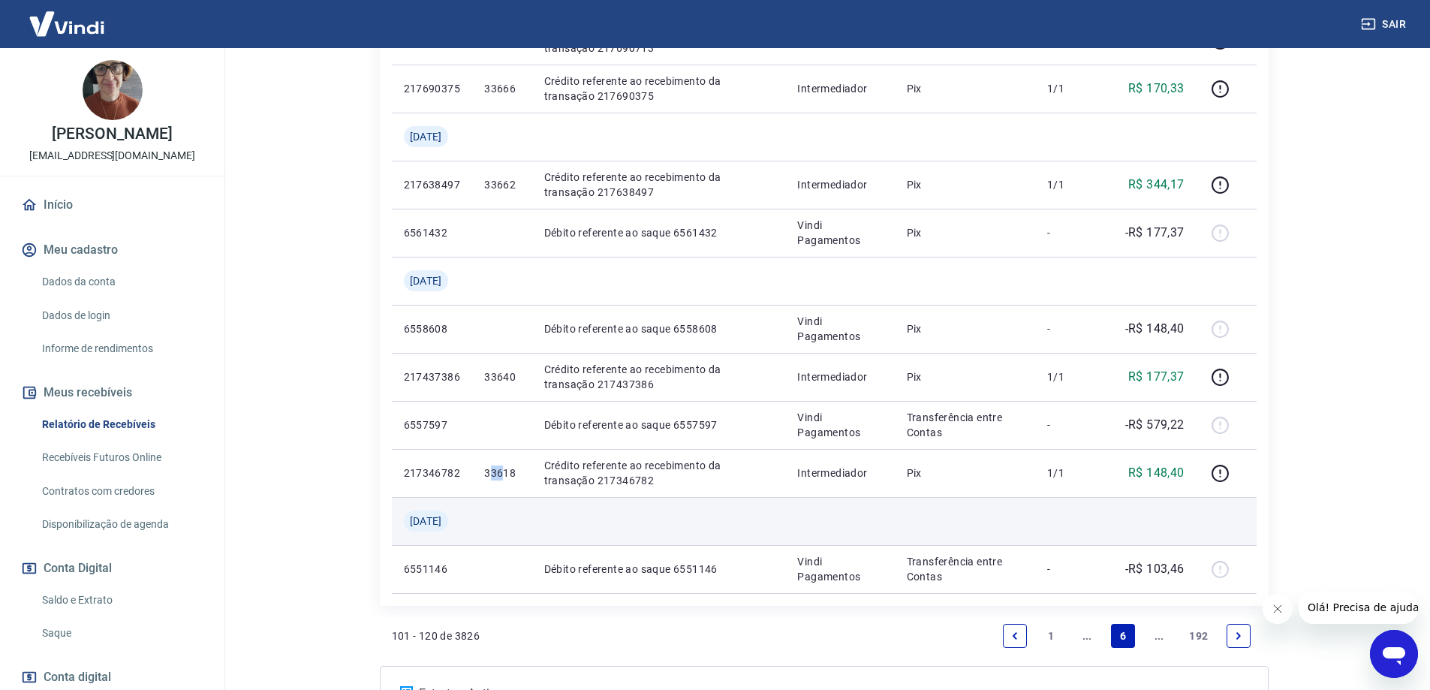
drag, startPoint x: 496, startPoint y: 476, endPoint x: 538, endPoint y: 508, distance: 52.4
click at [512, 477] on p "33618" at bounding box center [501, 473] width 35 height 15
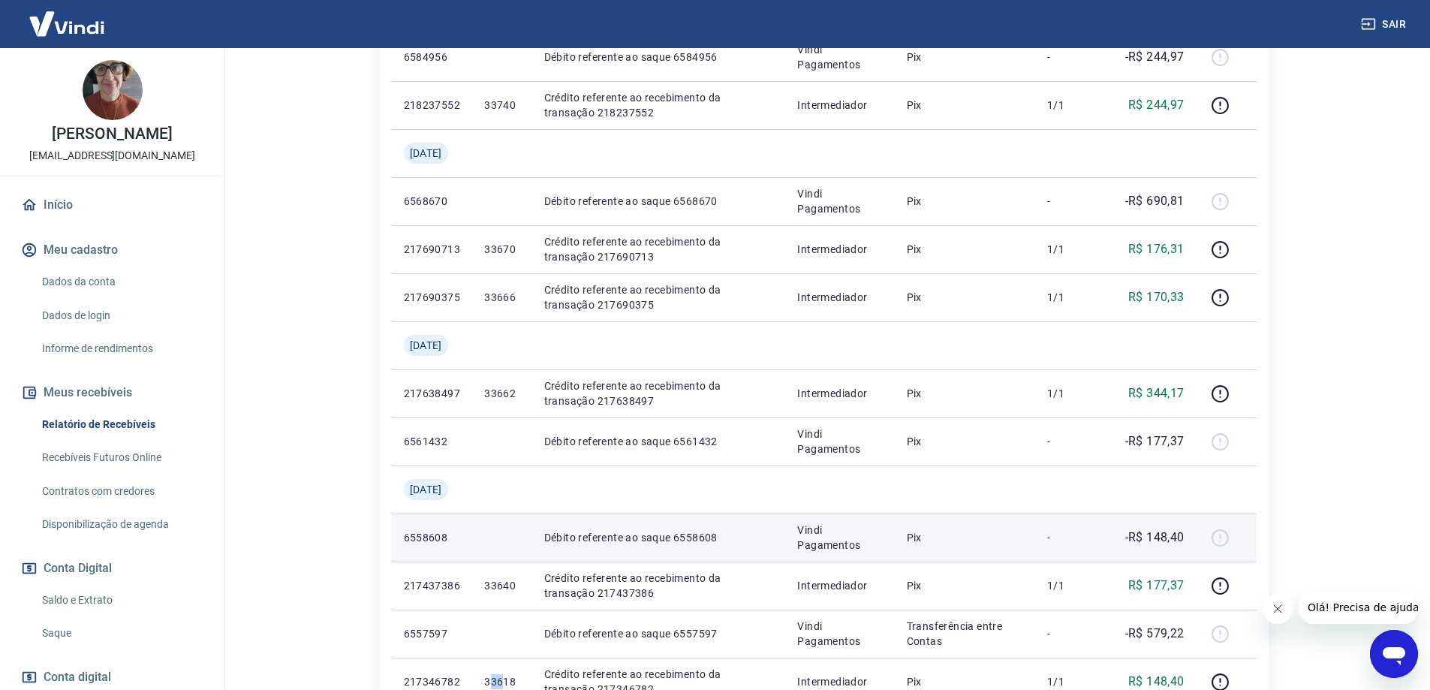
scroll to position [812, 0]
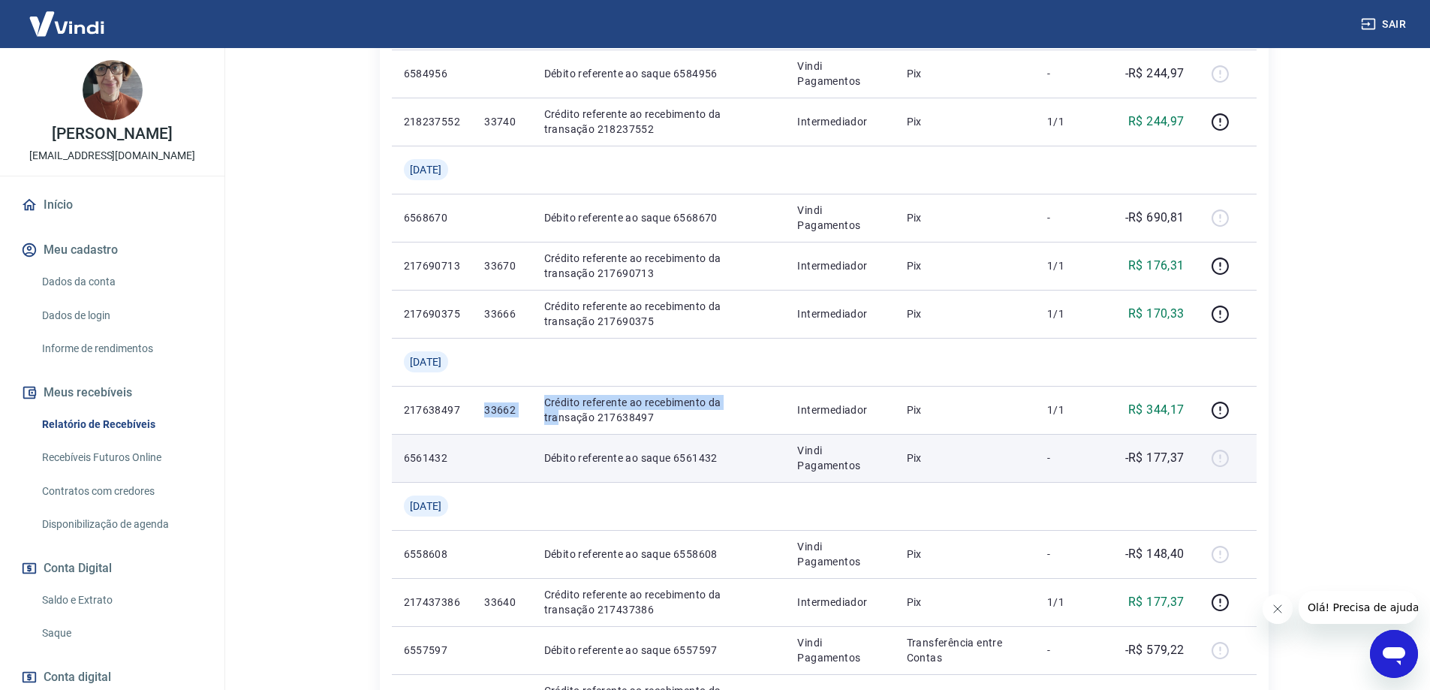
drag, startPoint x: 490, startPoint y: 408, endPoint x: 521, endPoint y: 449, distance: 51.4
click at [563, 410] on tr "217638497 33662 Crédito referente ao recebimento da transação 217638497 Interme…" at bounding box center [824, 410] width 865 height 48
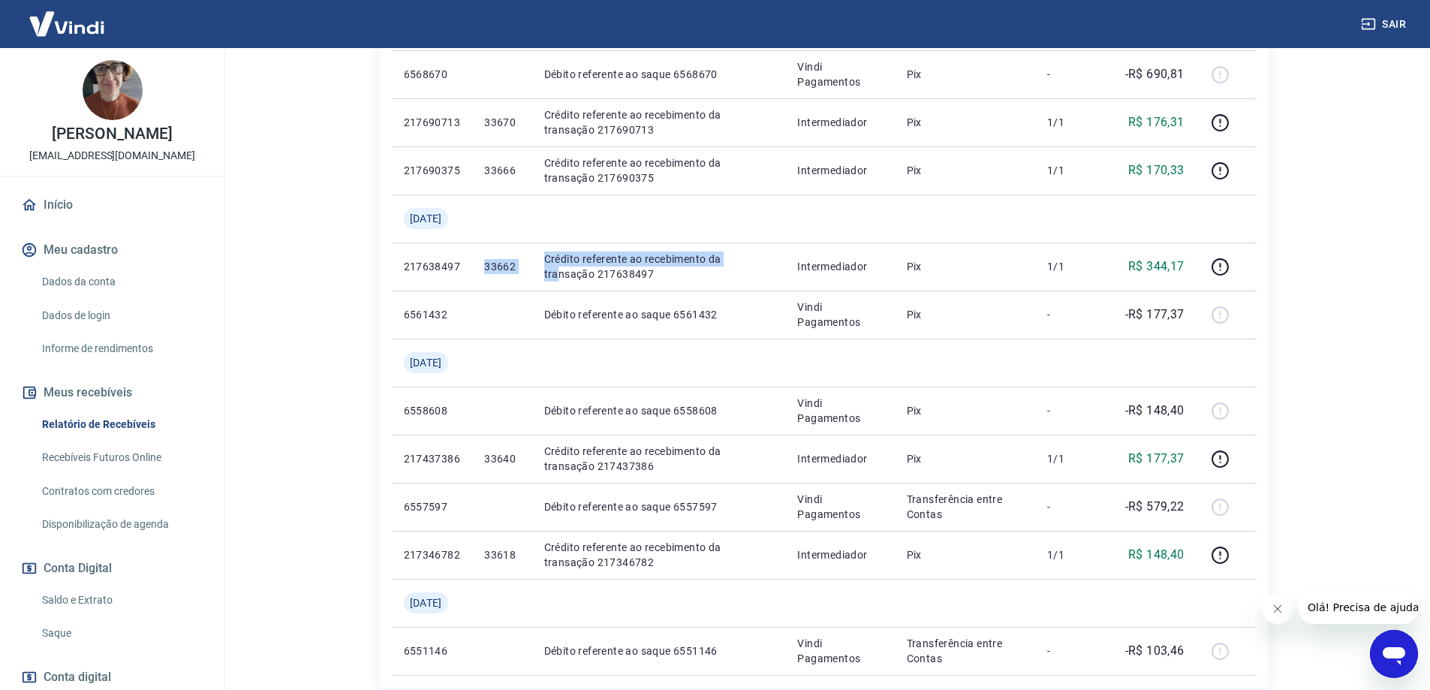
scroll to position [1187, 0]
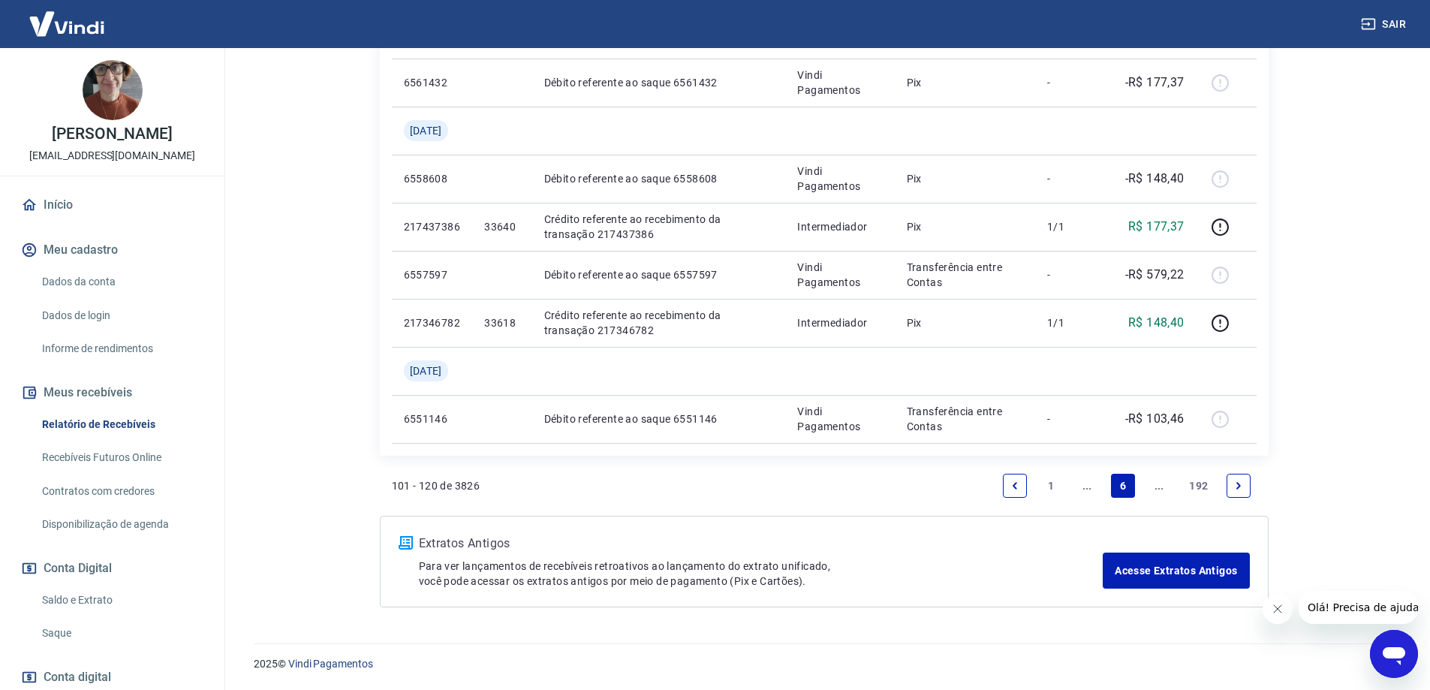
click at [1093, 486] on link "..." at bounding box center [1087, 486] width 24 height 24
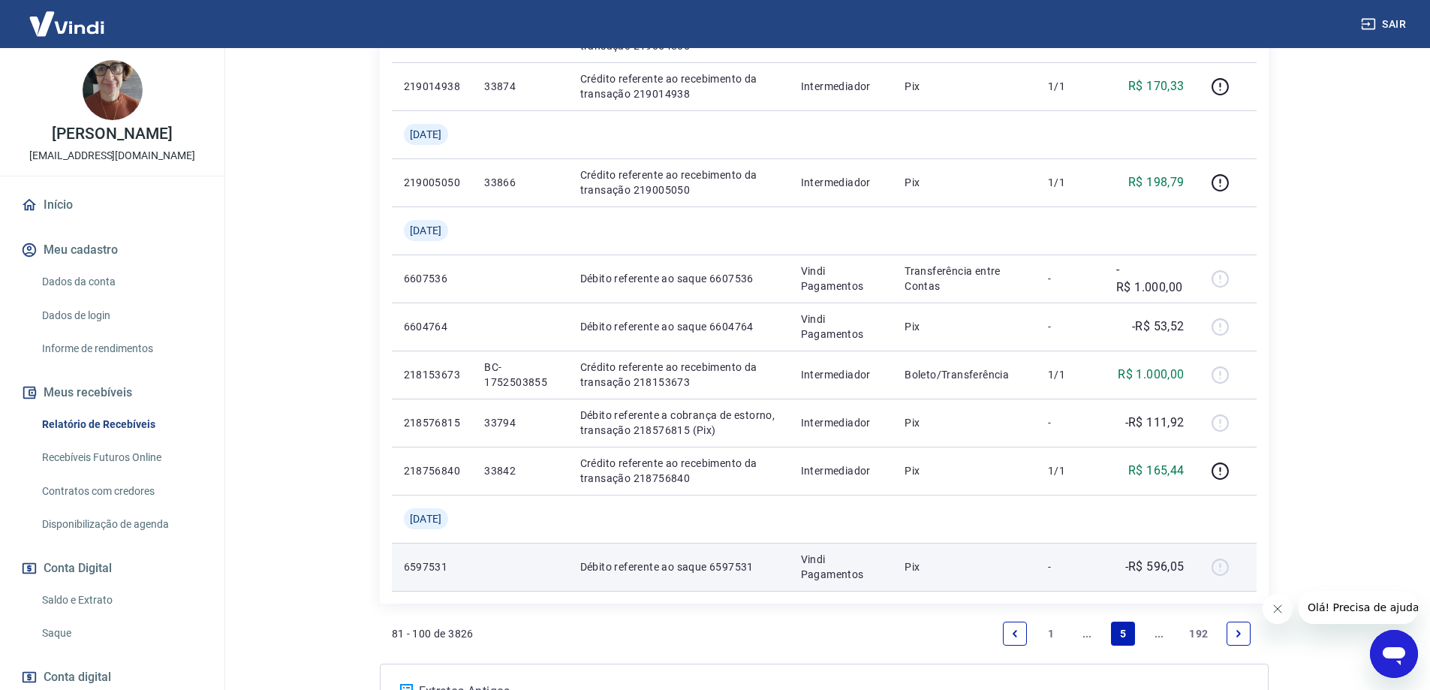
scroll to position [1133, 0]
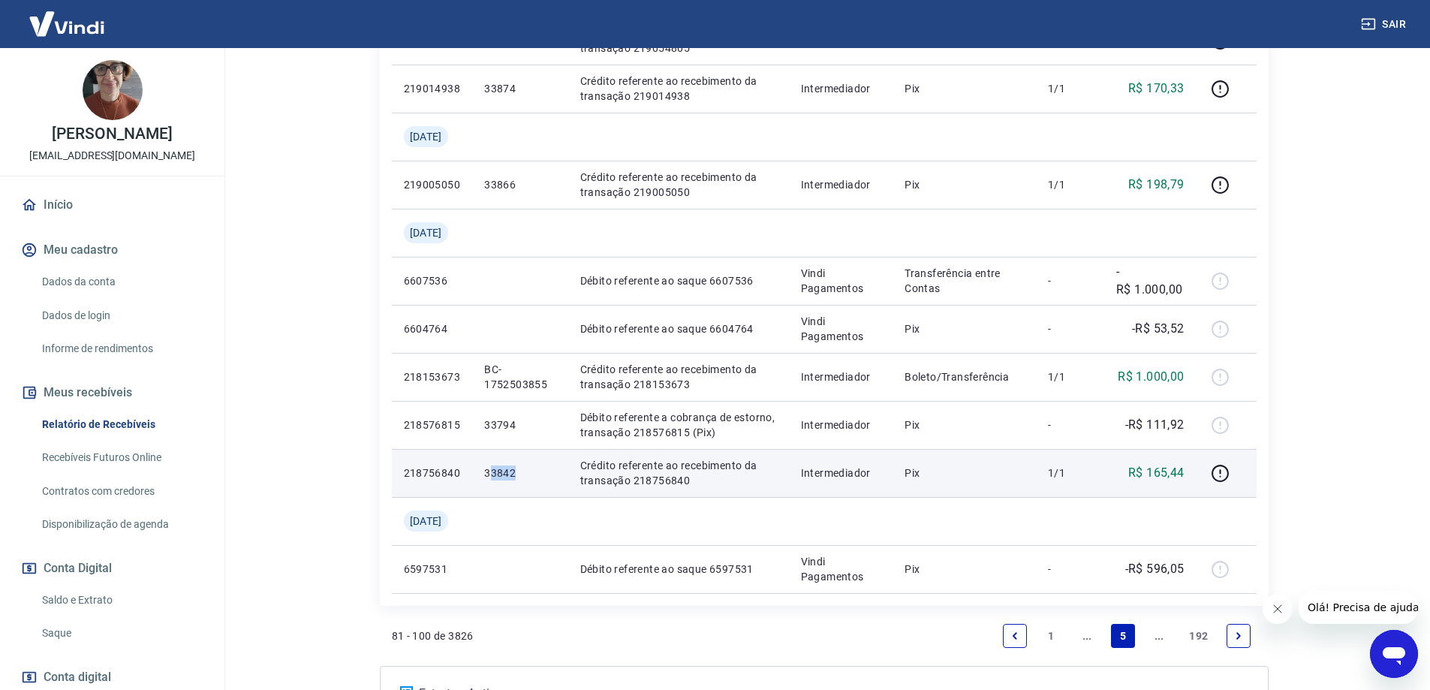
drag, startPoint x: 502, startPoint y: 476, endPoint x: 538, endPoint y: 484, distance: 36.1
click at [538, 484] on td "33842" at bounding box center [520, 473] width 96 height 48
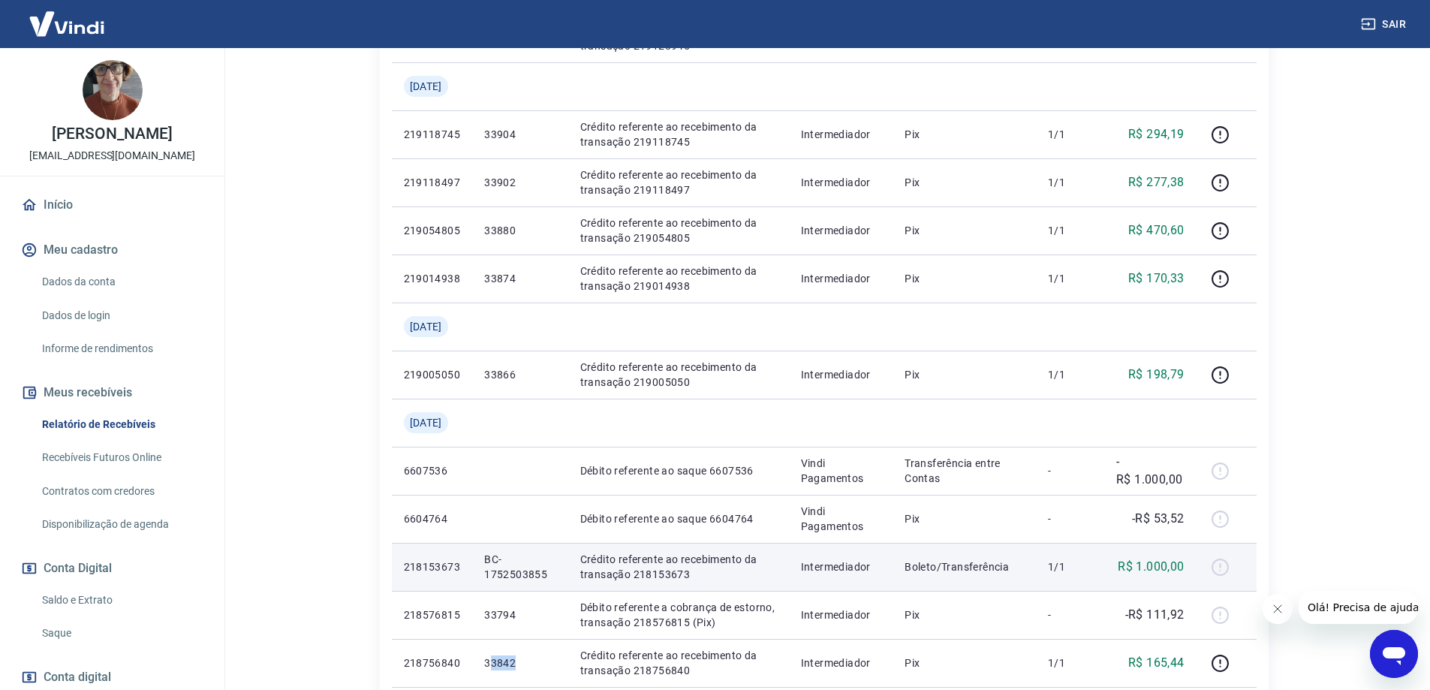
scroll to position [908, 0]
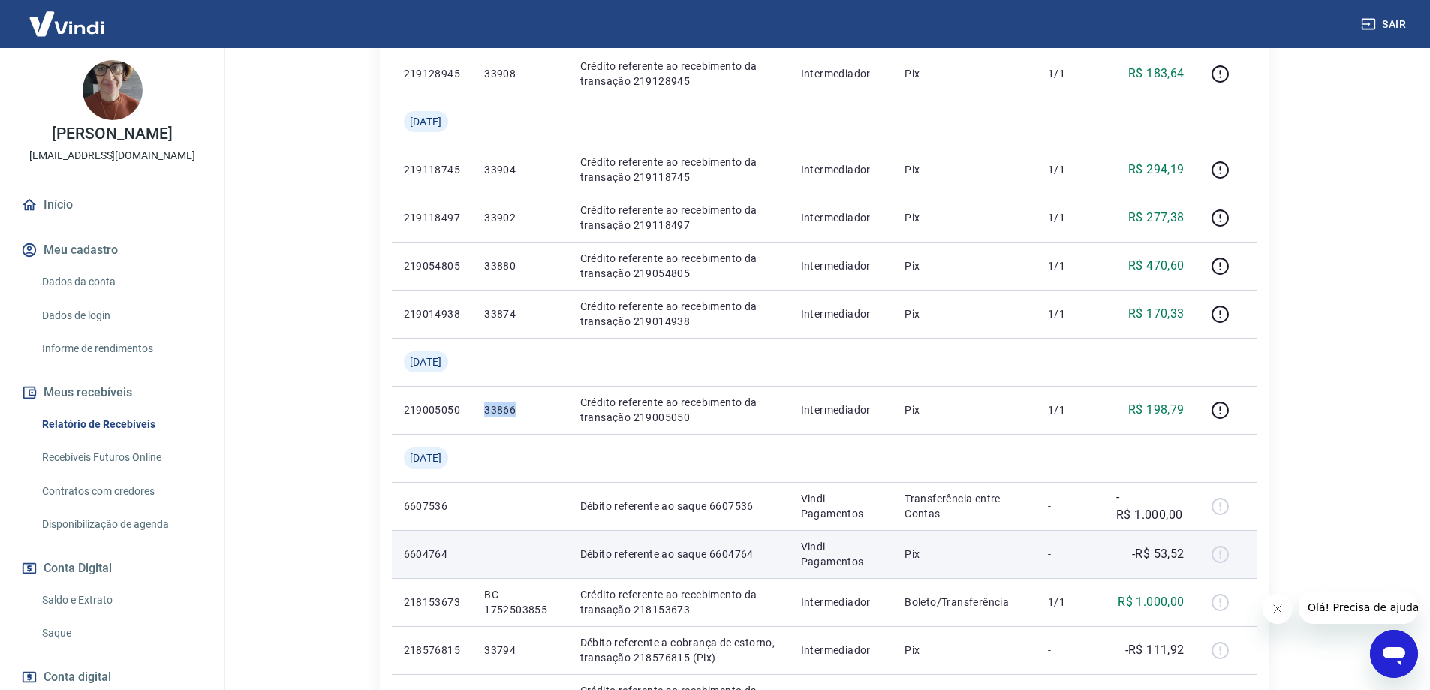
drag, startPoint x: 492, startPoint y: 414, endPoint x: 497, endPoint y: 534, distance: 120.3
click at [547, 417] on td "33866" at bounding box center [520, 410] width 96 height 48
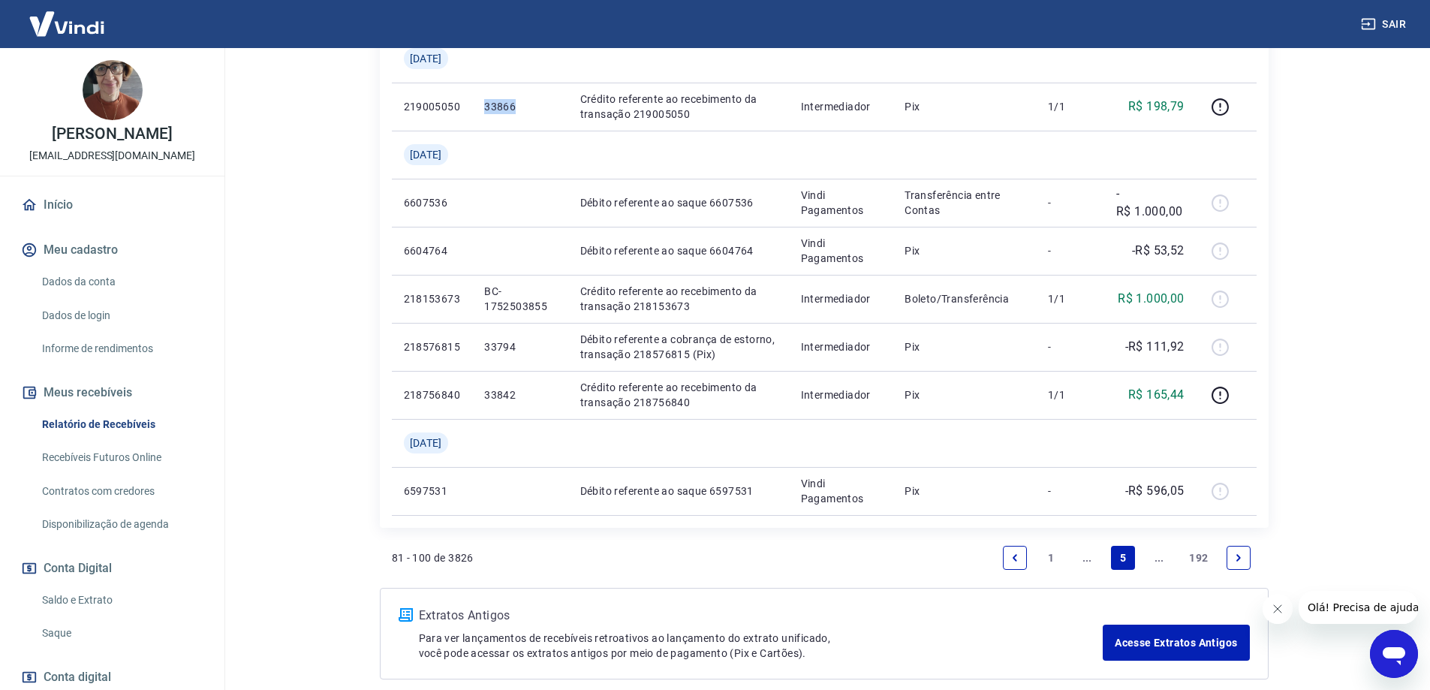
scroll to position [1283, 0]
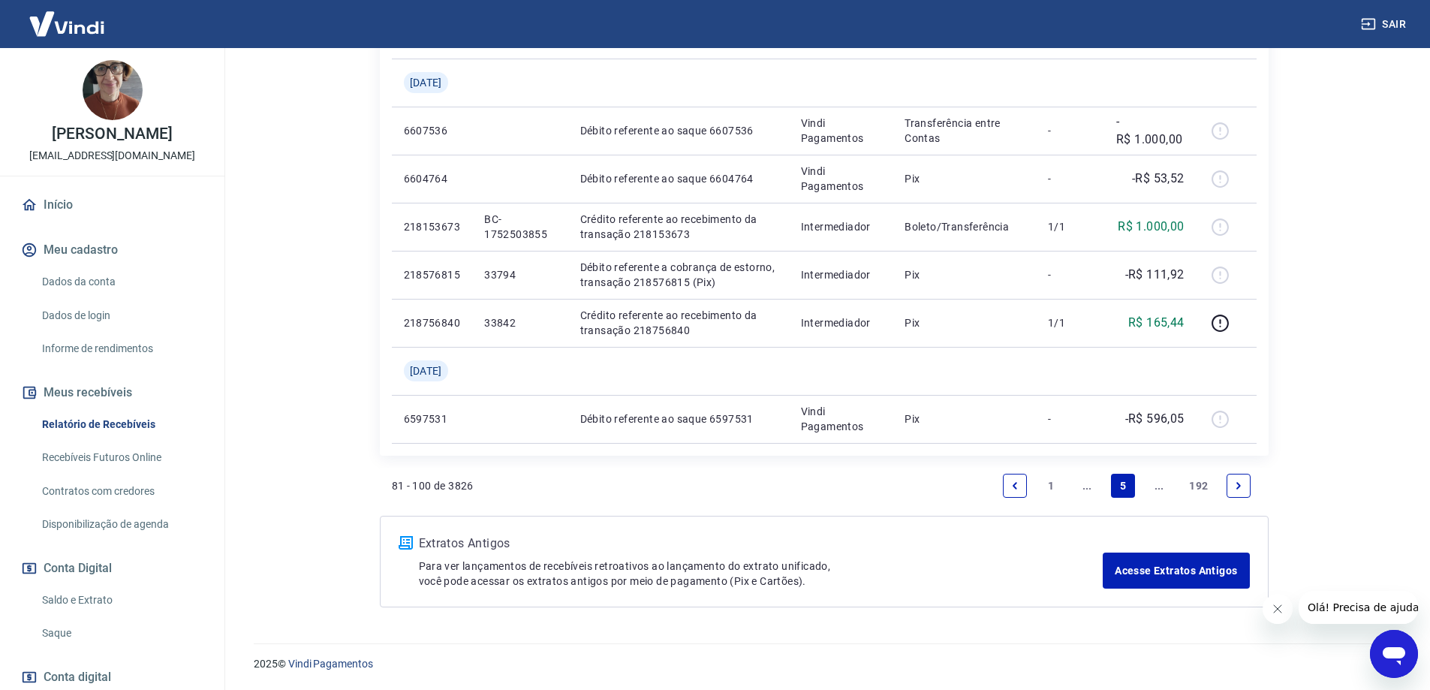
click at [1081, 488] on link "..." at bounding box center [1087, 486] width 24 height 24
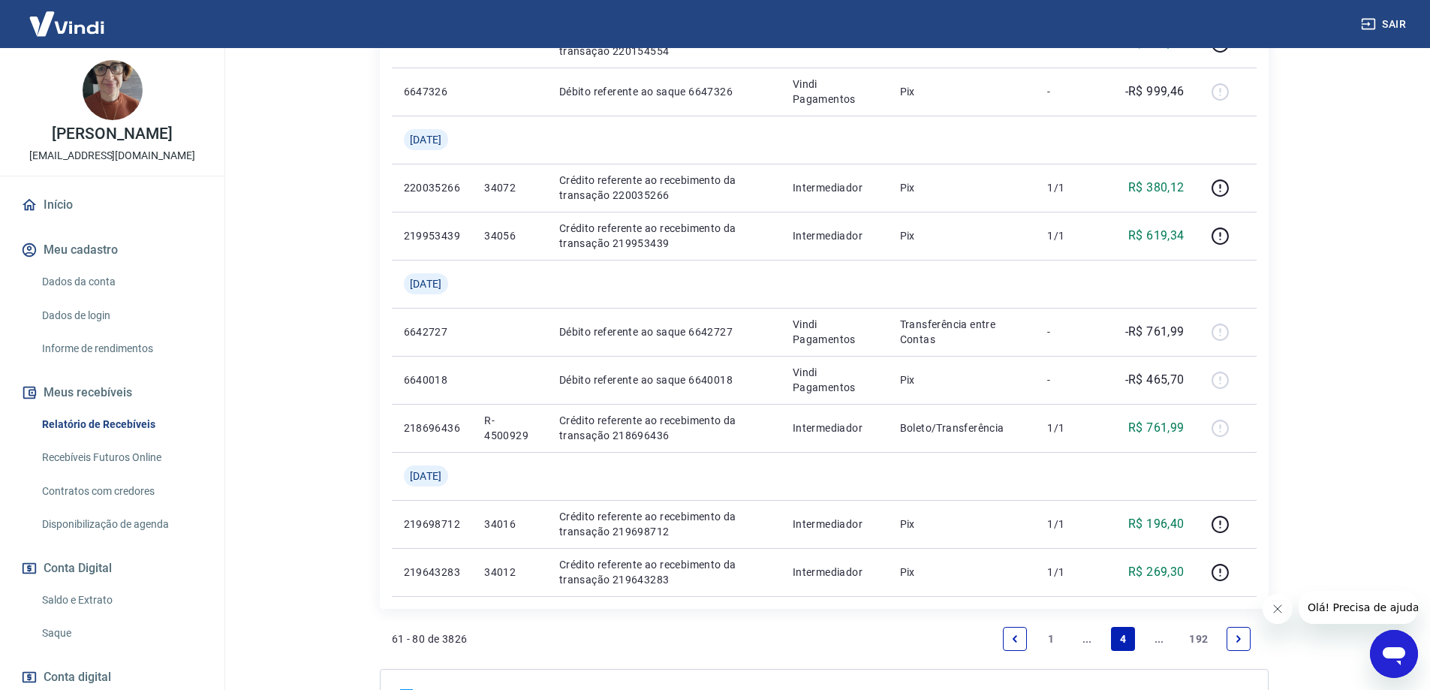
scroll to position [1235, 0]
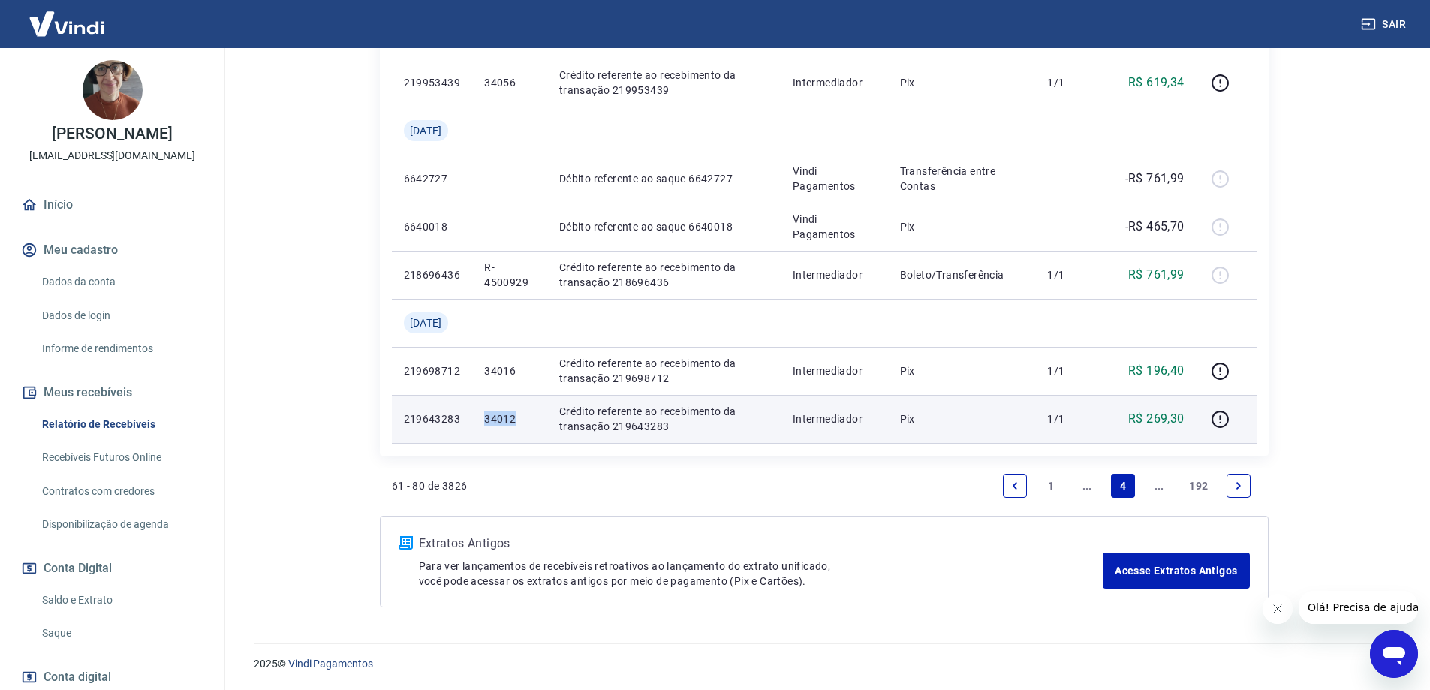
drag, startPoint x: 495, startPoint y: 415, endPoint x: 538, endPoint y: 436, distance: 48.4
click at [545, 420] on td "34012" at bounding box center [509, 419] width 75 height 48
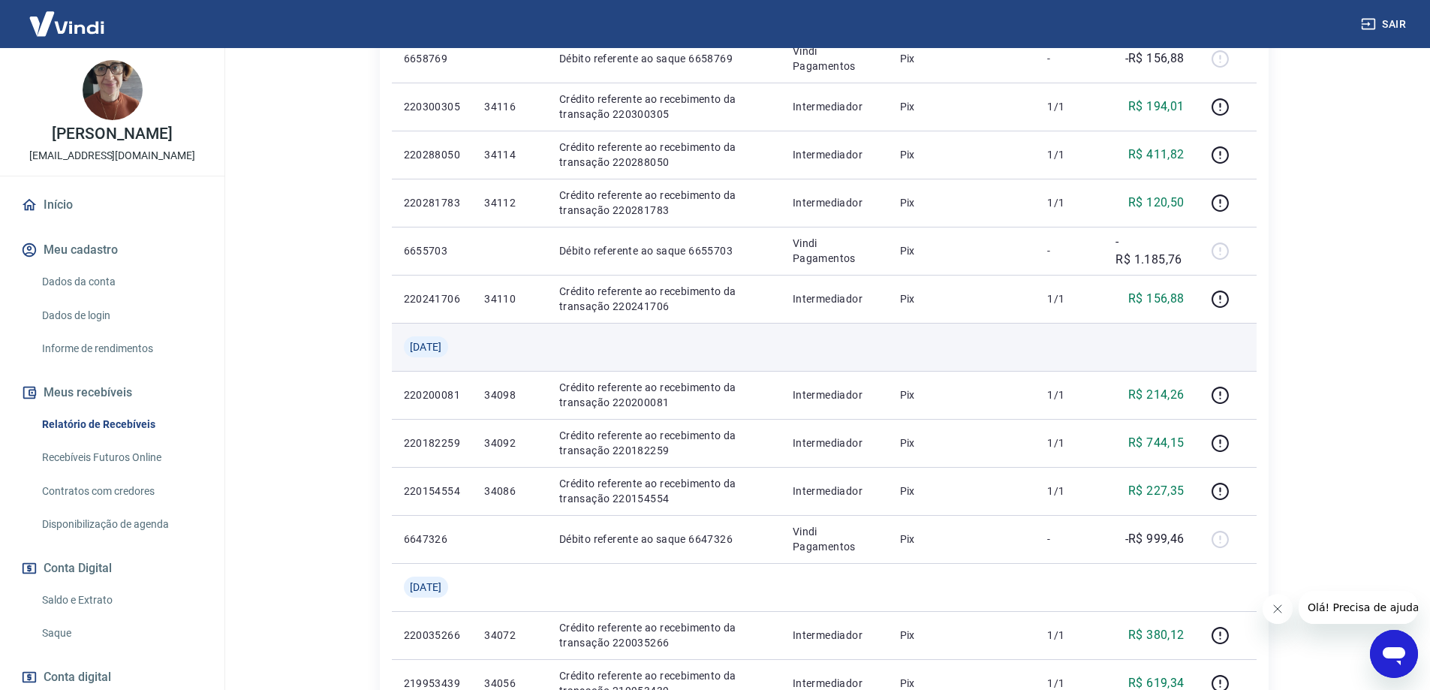
scroll to position [559, 0]
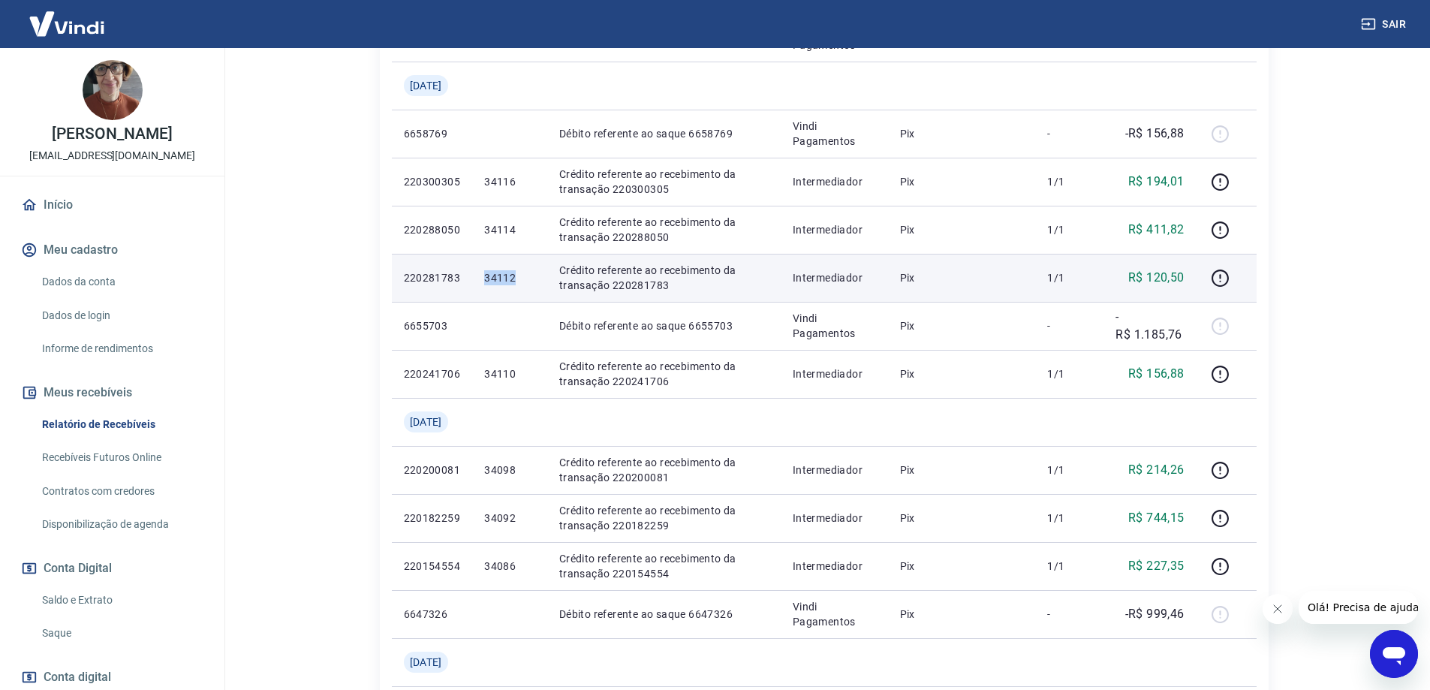
drag, startPoint x: 492, startPoint y: 275, endPoint x: 542, endPoint y: 283, distance: 51.0
click at [541, 282] on td "34112" at bounding box center [509, 278] width 75 height 48
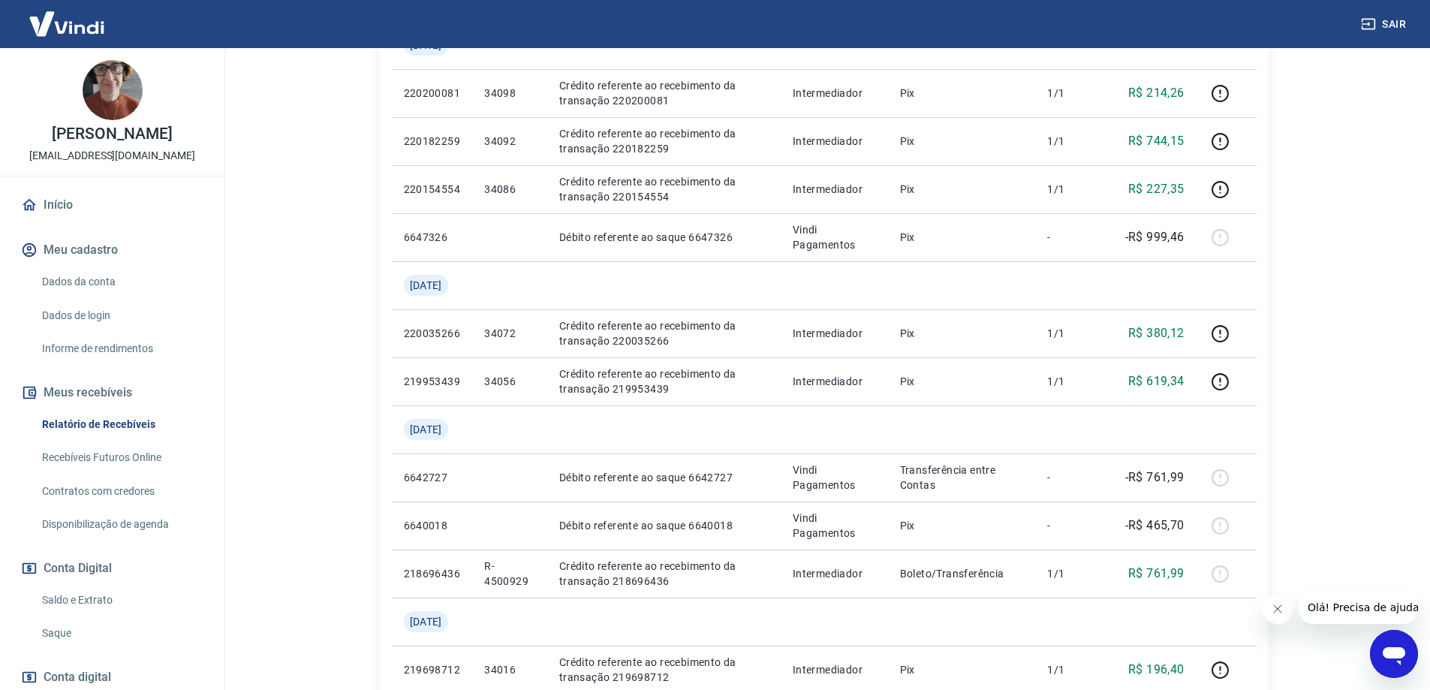
scroll to position [1160, 0]
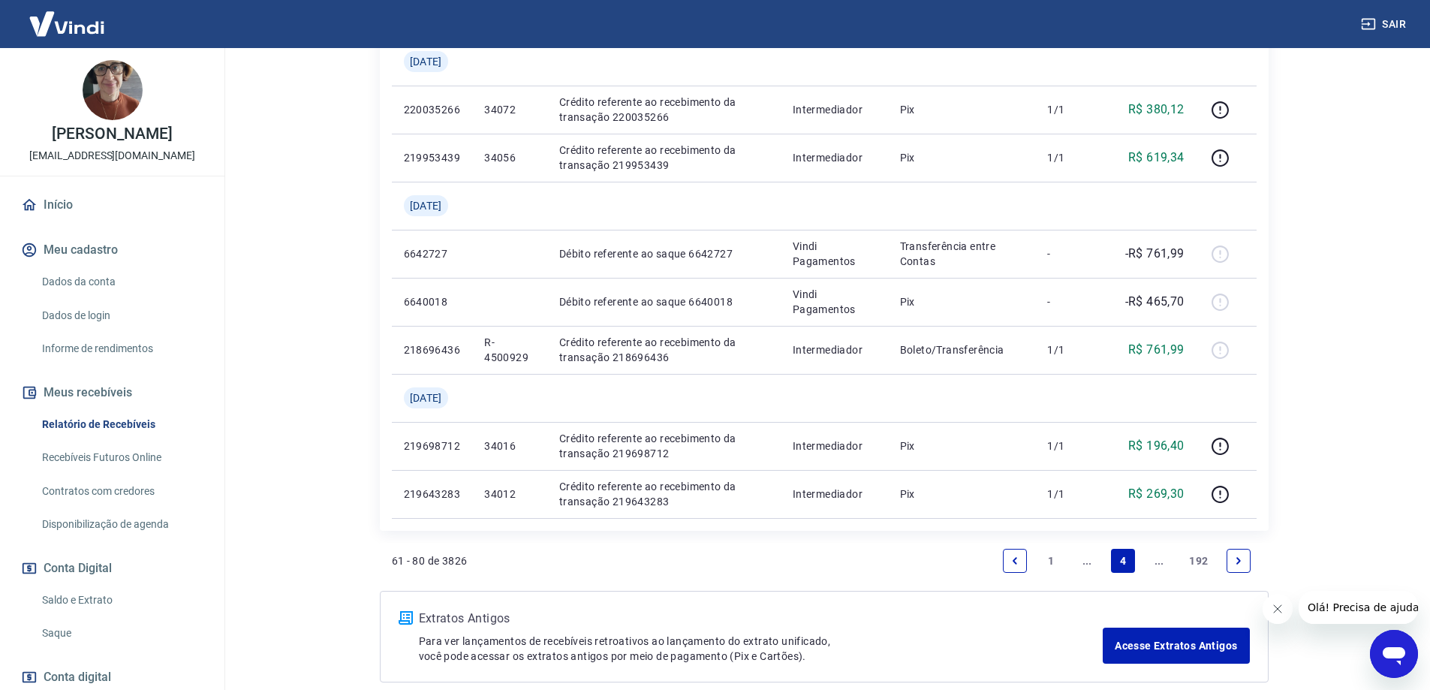
click at [1098, 561] on link "..." at bounding box center [1087, 561] width 24 height 24
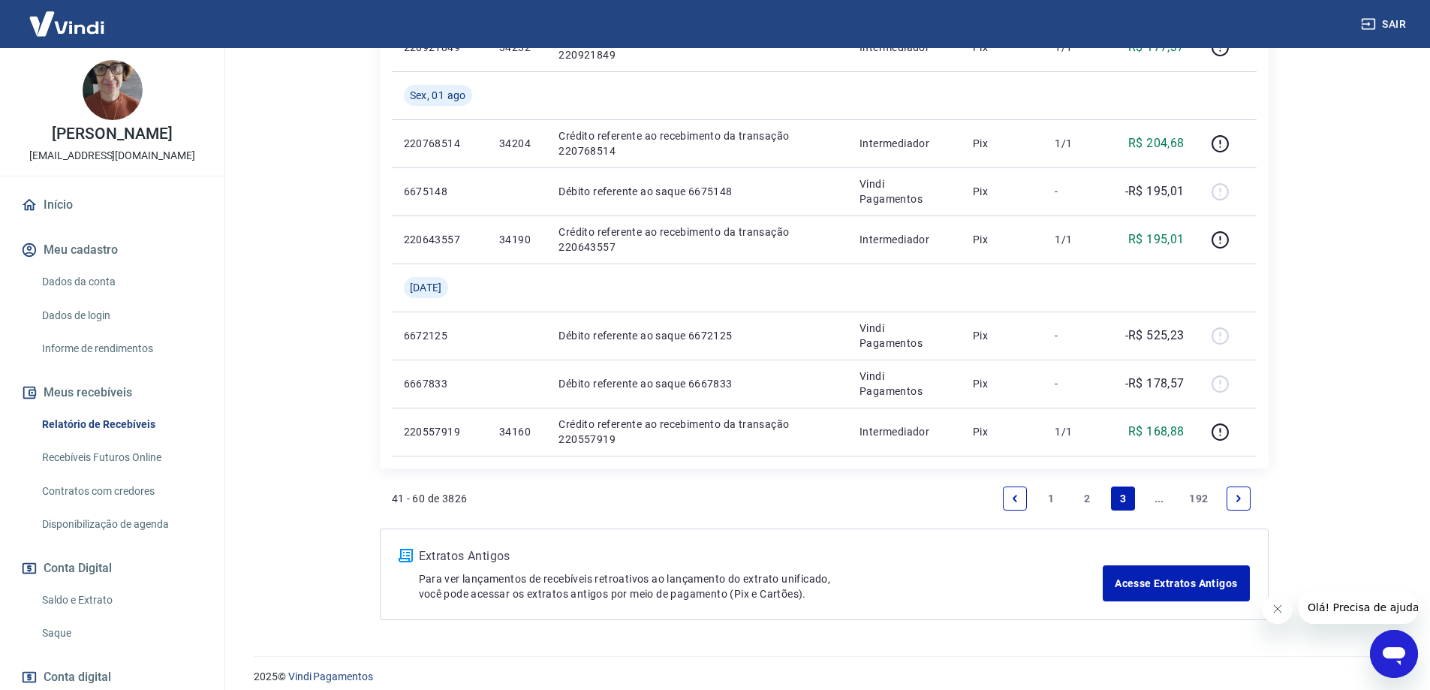
scroll to position [1283, 0]
